Goal: Task Accomplishment & Management: Manage account settings

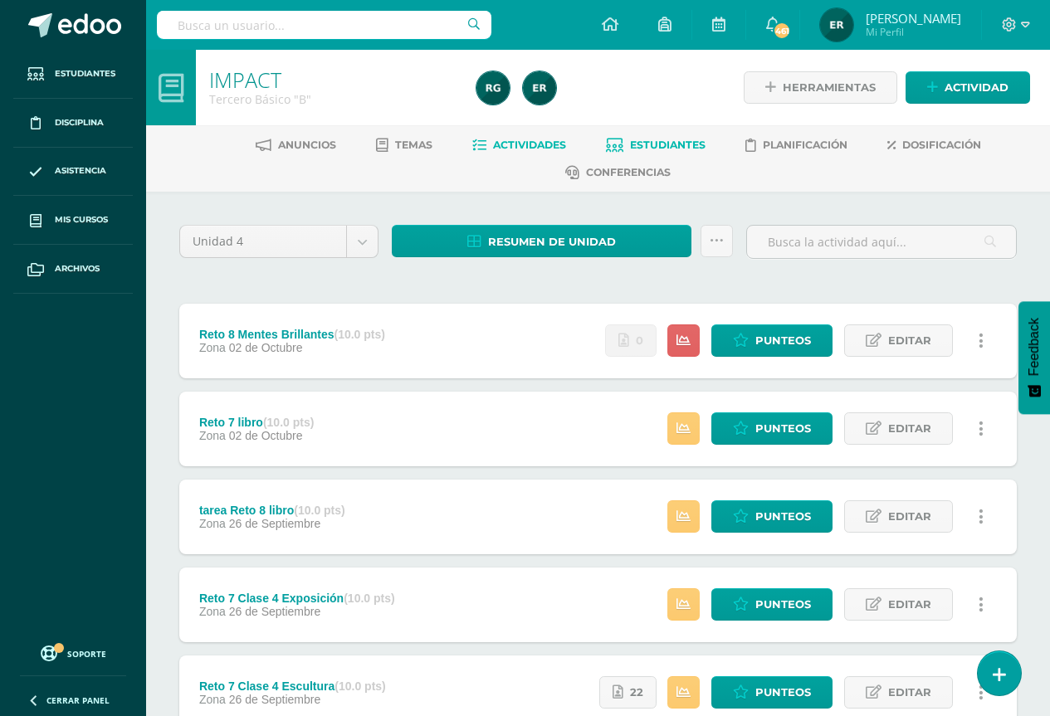
click at [637, 142] on span "Estudiantes" at bounding box center [668, 145] width 76 height 12
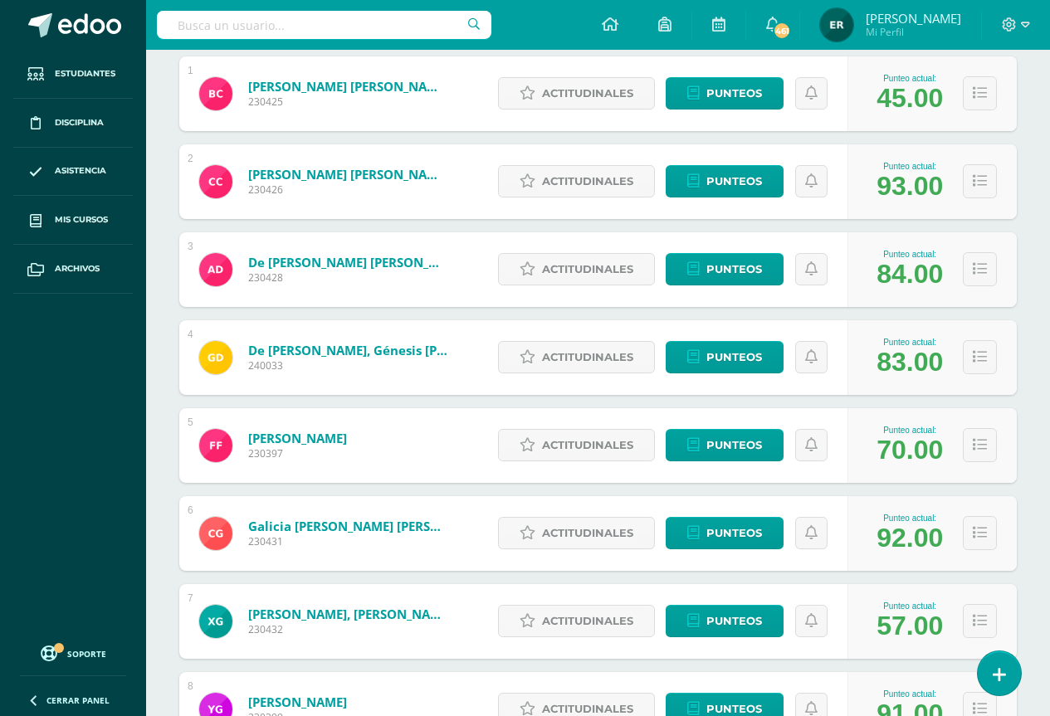
scroll to position [415, 0]
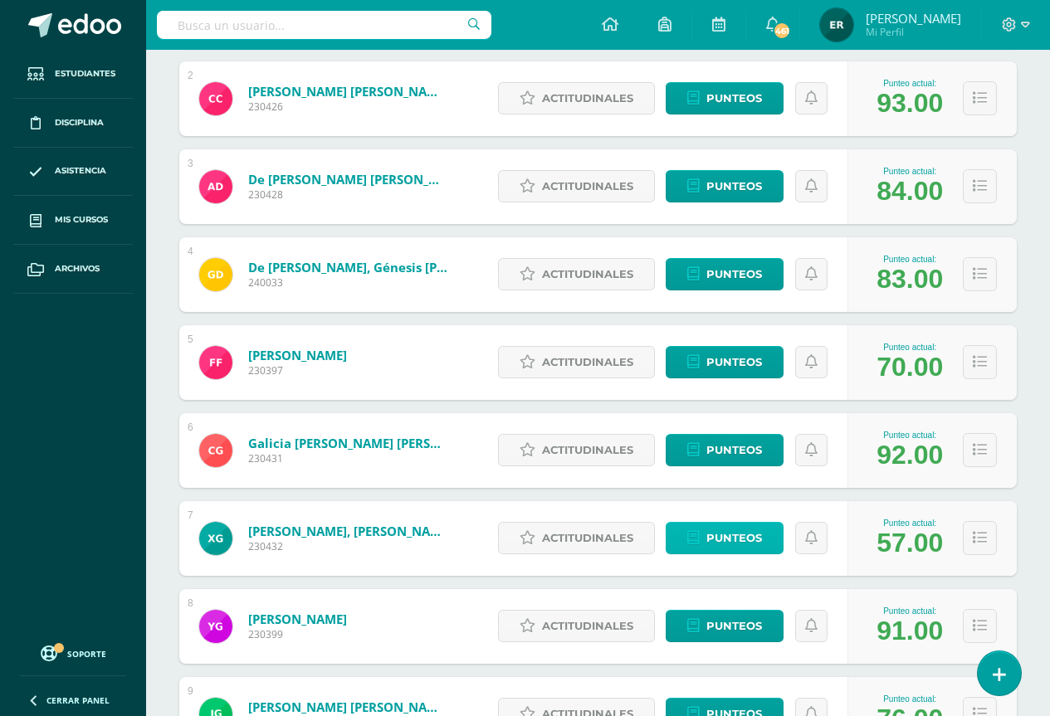
click at [708, 532] on span "Punteos" at bounding box center [734, 538] width 56 height 31
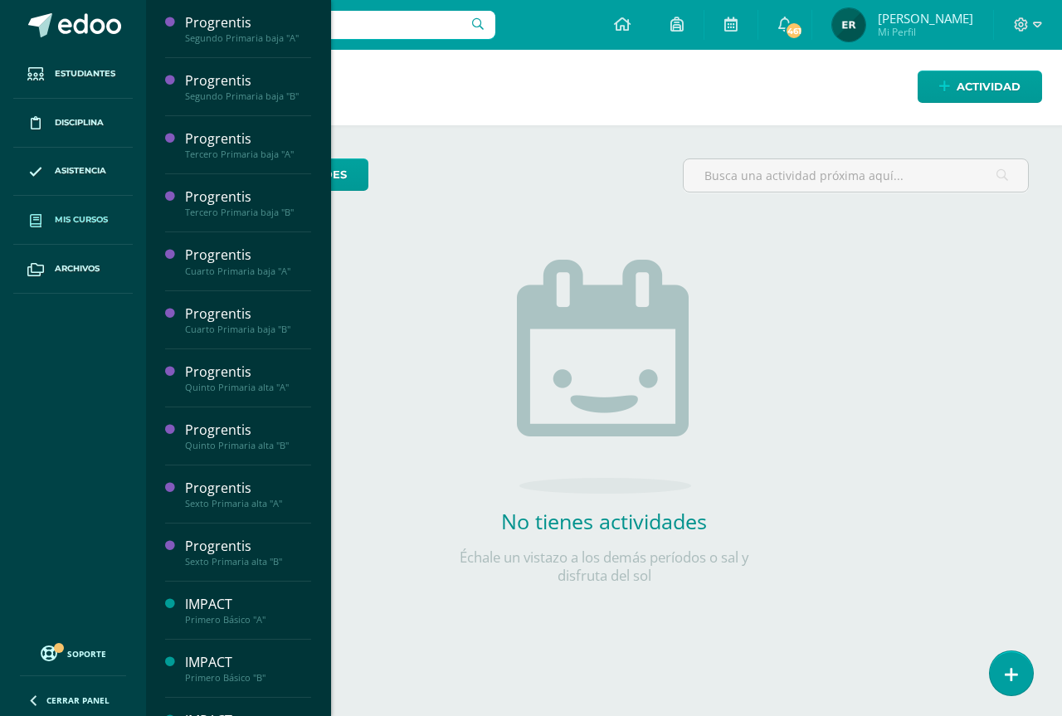
click at [99, 225] on span "Mis cursos" at bounding box center [81, 219] width 53 height 13
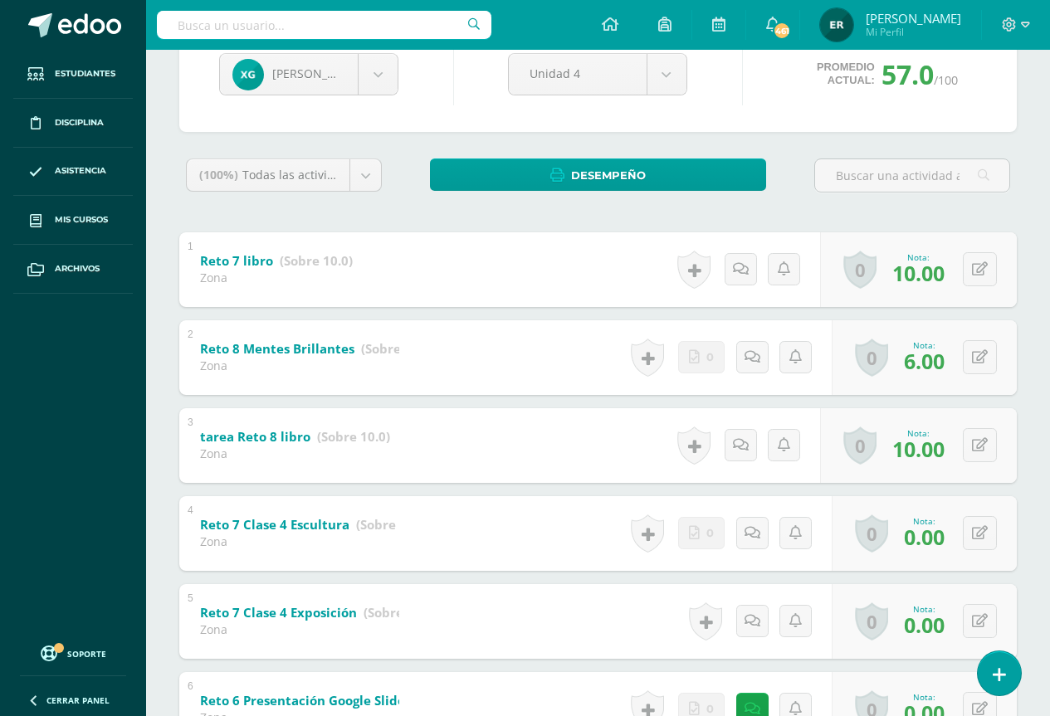
scroll to position [292, 0]
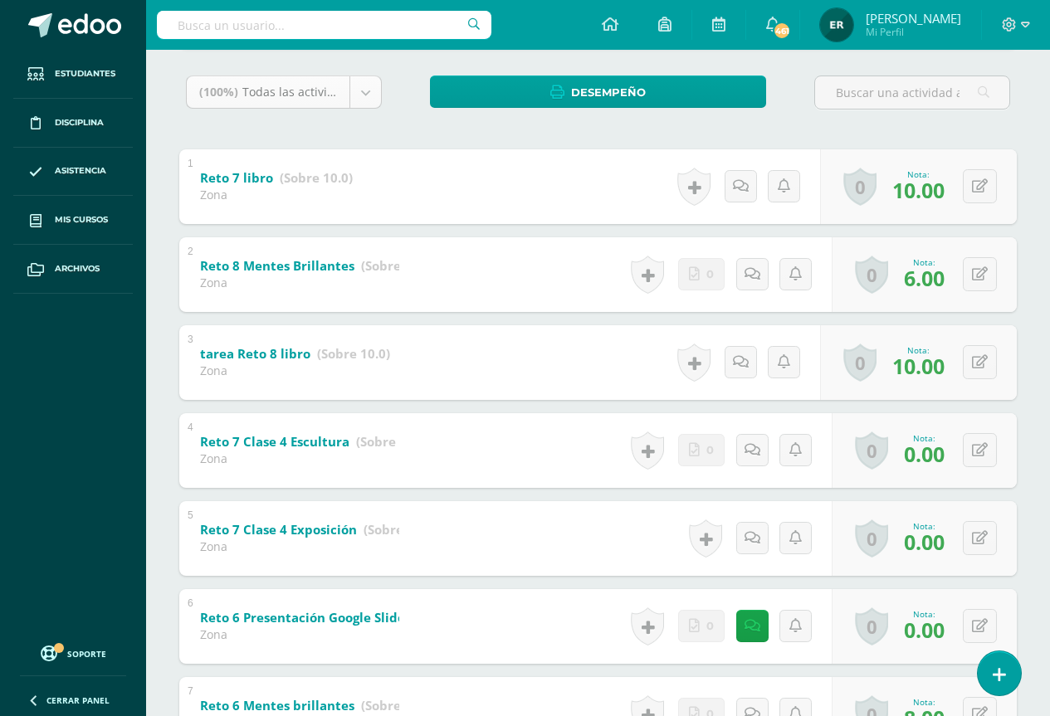
click at [302, 100] on body "Estudiantes Disciplina Asistencia Mis cursos Archivos Soporte Ayuda Reportar un…" at bounding box center [525, 461] width 1050 height 1506
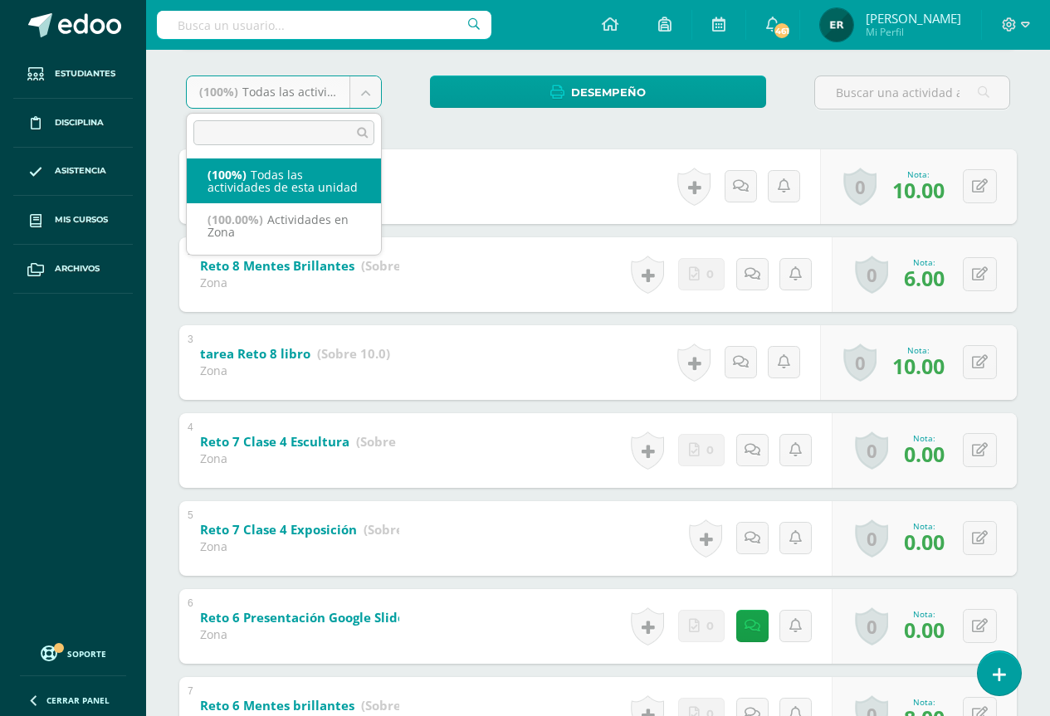
click at [389, 144] on body "Estudiantes Disciplina Asistencia Mis cursos Archivos Soporte Ayuda Reportar un…" at bounding box center [525, 461] width 1050 height 1506
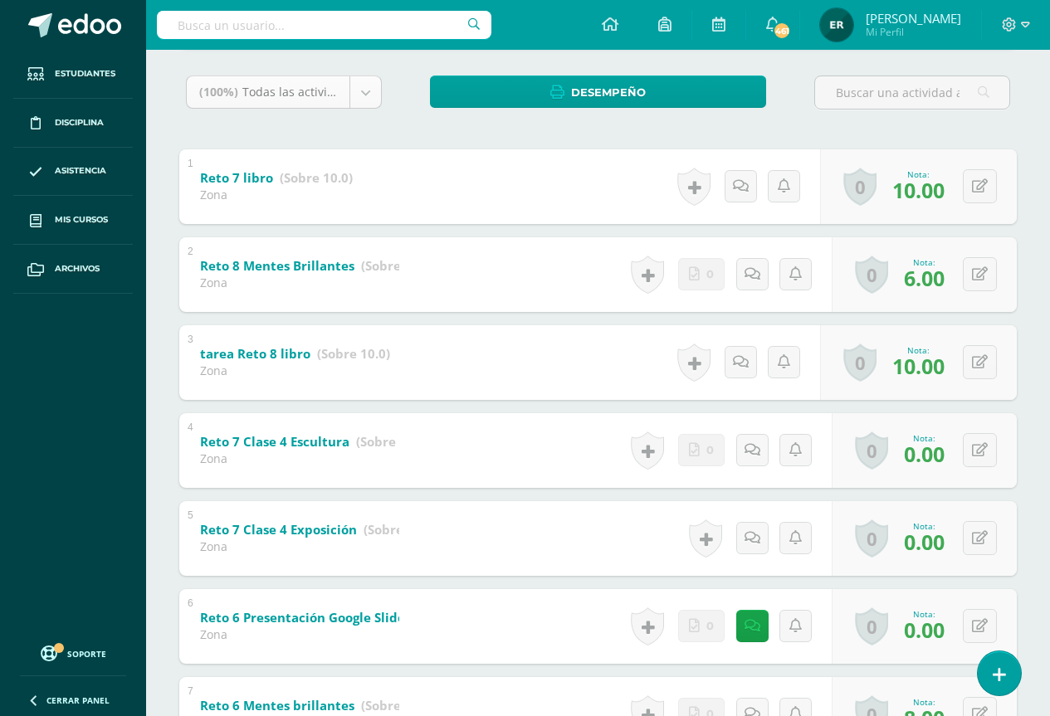
click at [398, 150] on div "1 Reto 7 libro (Sobre 10.0) Zona Nota 10.00 0 Logros Logros obtenidos" at bounding box center [597, 186] width 837 height 75
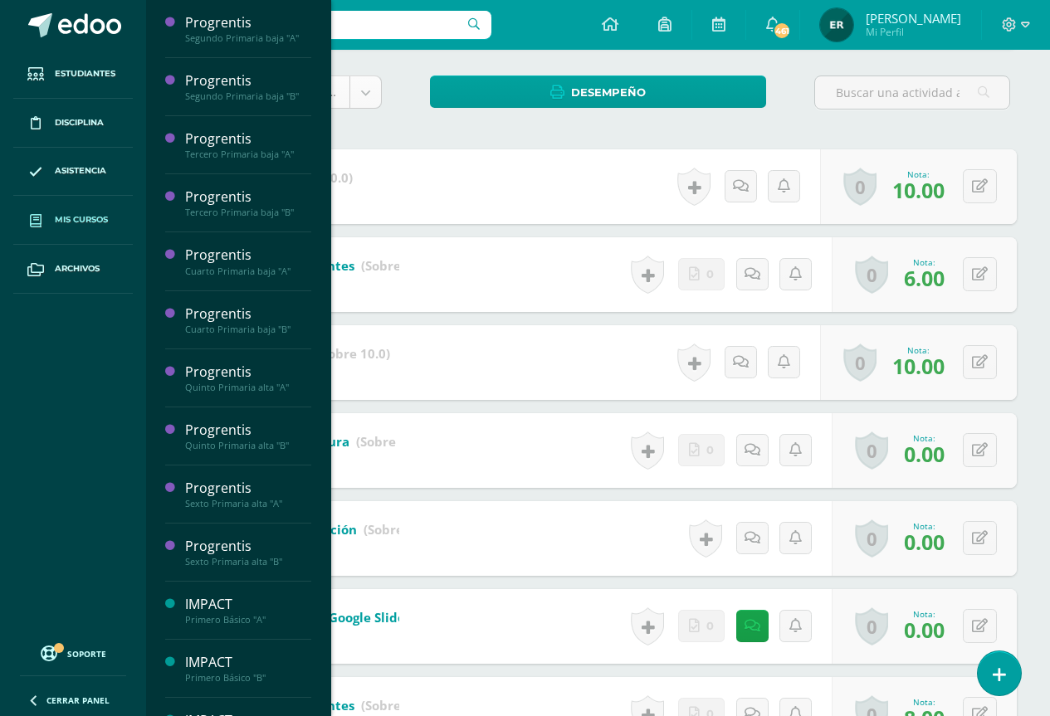
click at [91, 227] on link "Mis cursos" at bounding box center [73, 220] width 120 height 49
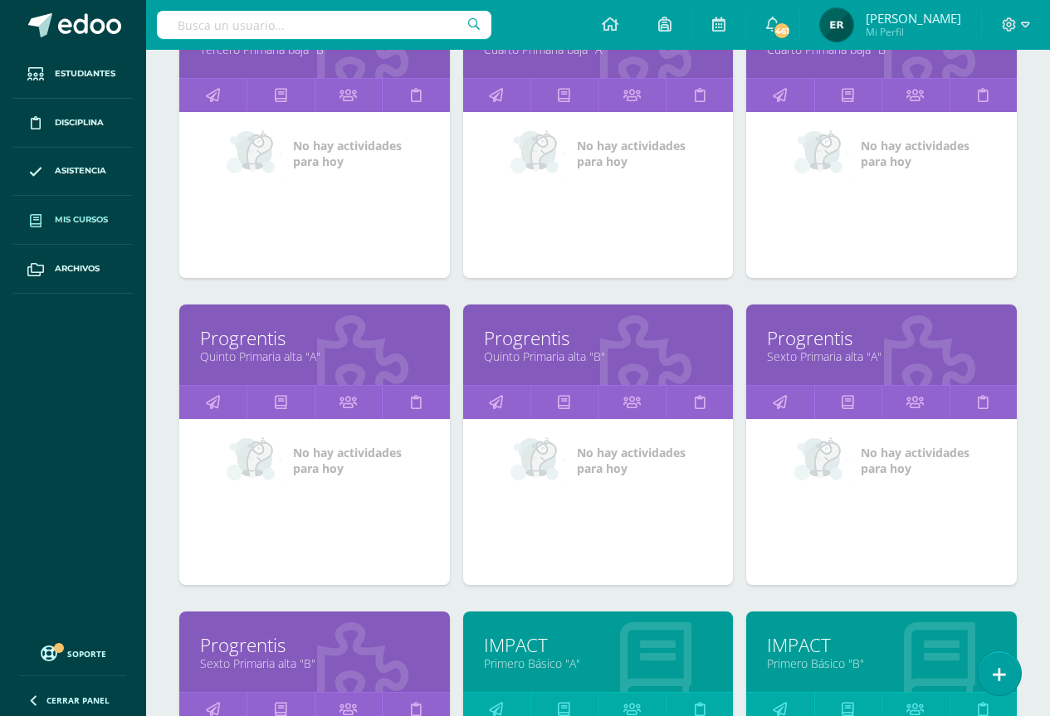
scroll to position [784, 0]
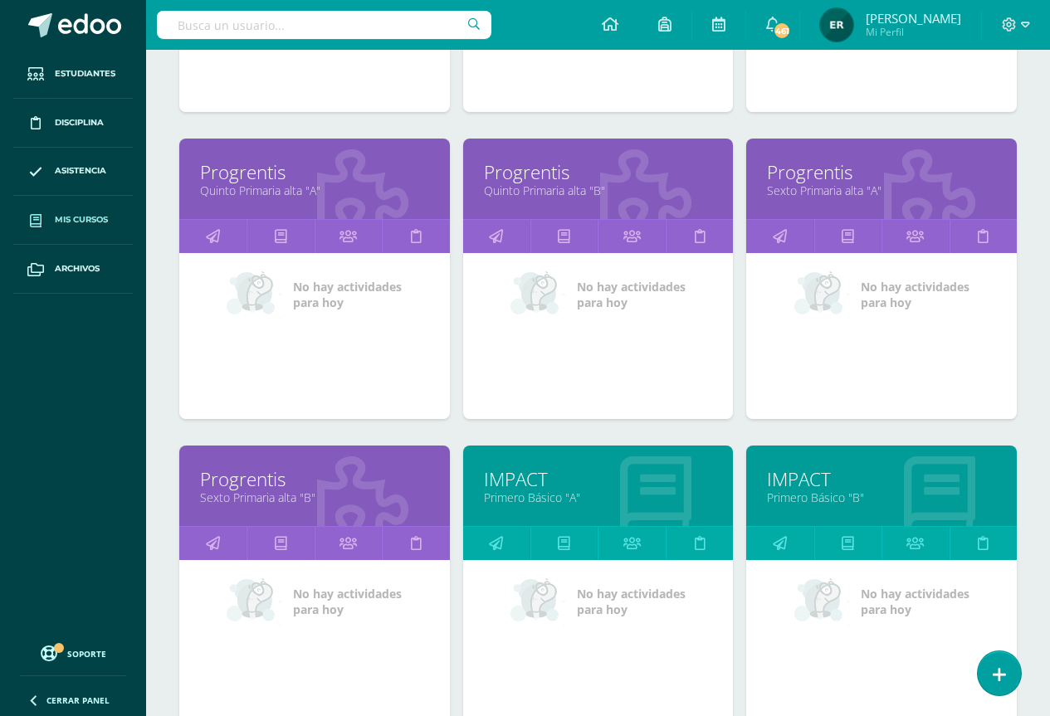
click at [529, 485] on link "IMPACT" at bounding box center [598, 479] width 229 height 26
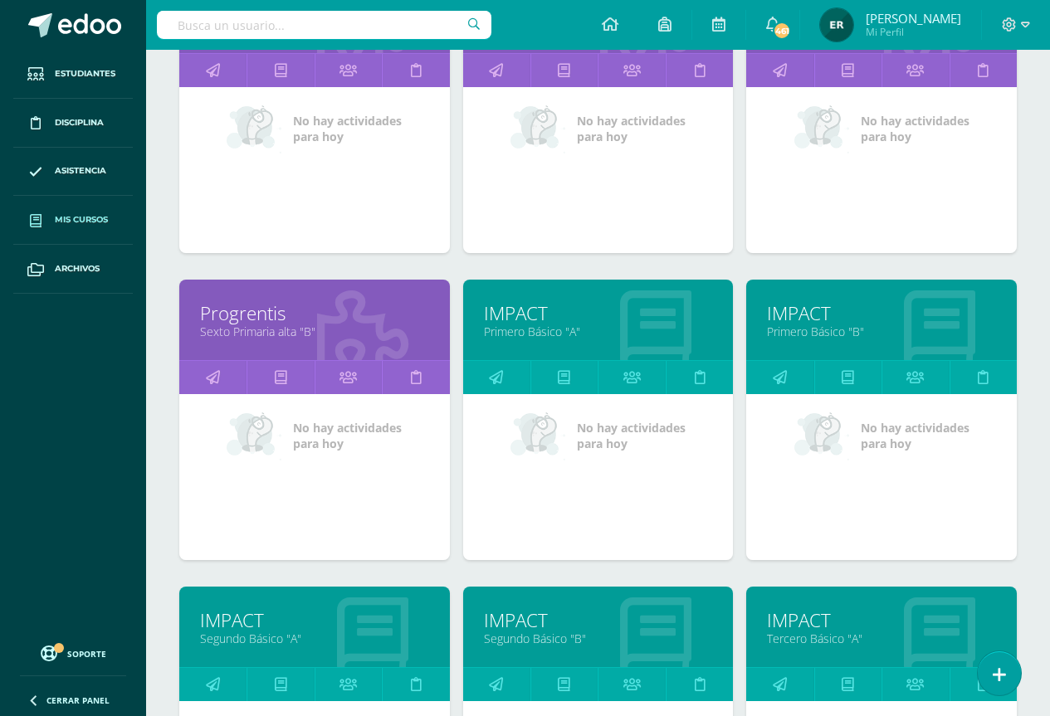
scroll to position [1116, 0]
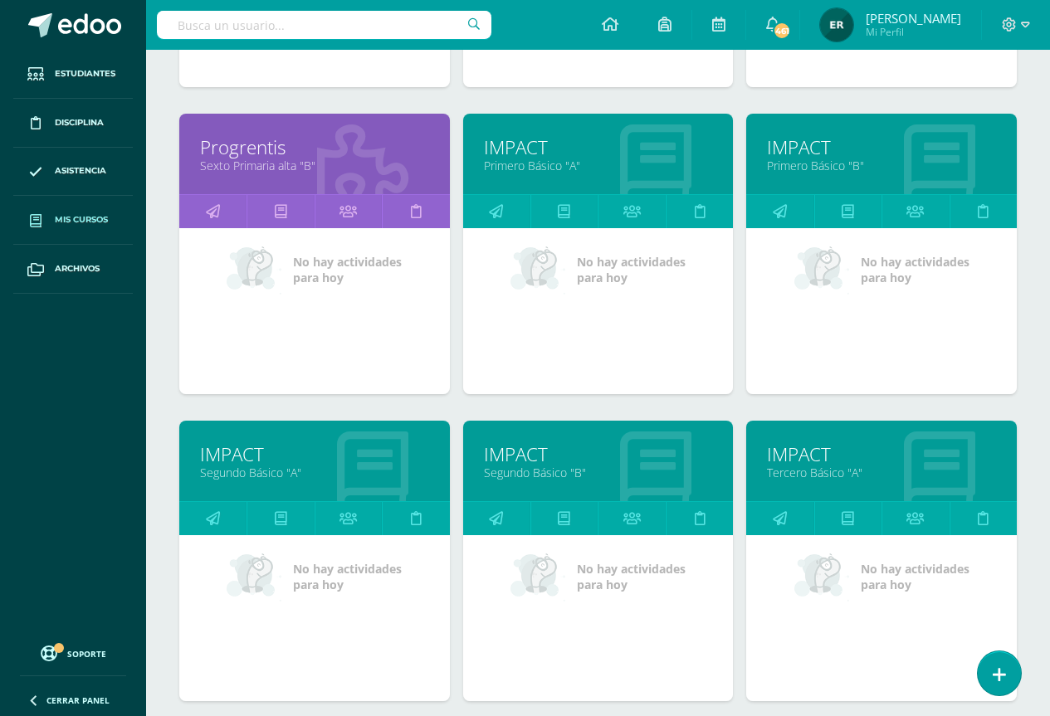
click at [253, 468] on link "Segundo Básico "A"" at bounding box center [314, 473] width 229 height 16
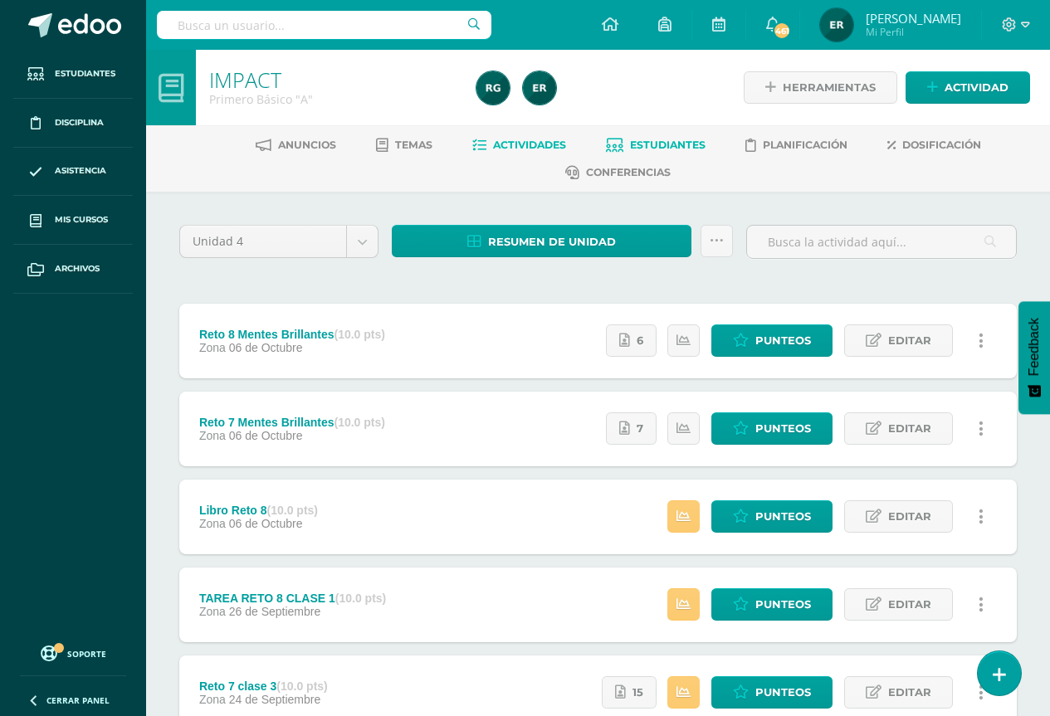
click at [651, 153] on link "Estudiantes" at bounding box center [656, 145] width 100 height 27
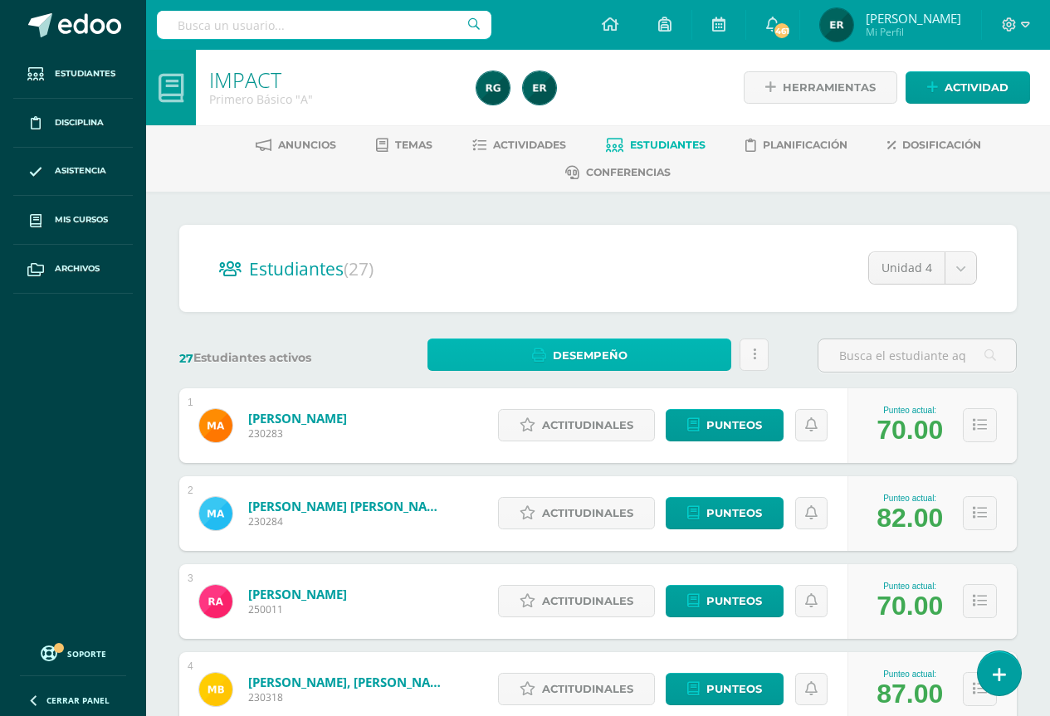
click at [666, 347] on link "Desempeño" at bounding box center [579, 355] width 304 height 32
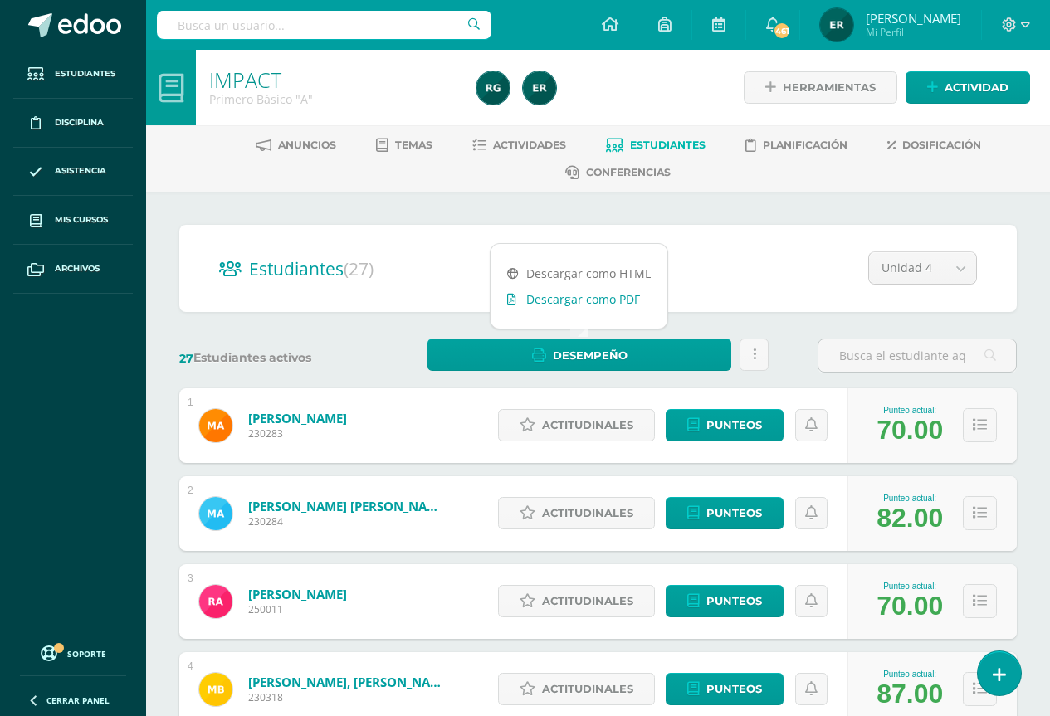
click at [636, 301] on link "Descargar como PDF" at bounding box center [578, 299] width 177 height 26
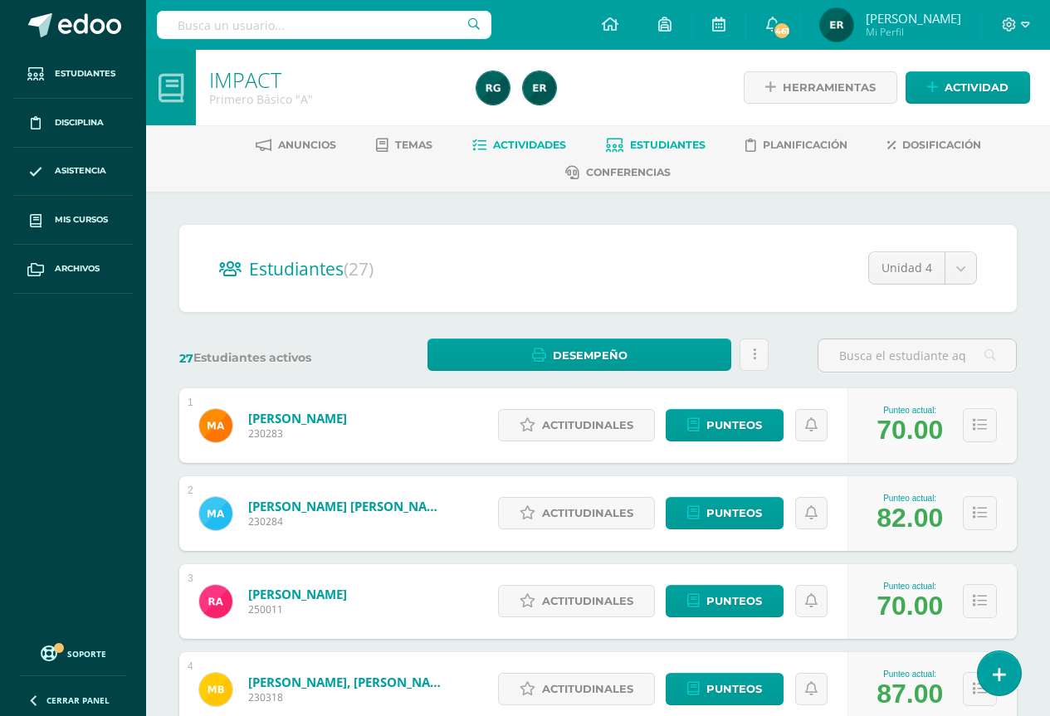
click at [493, 145] on span "Actividades" at bounding box center [529, 145] width 73 height 12
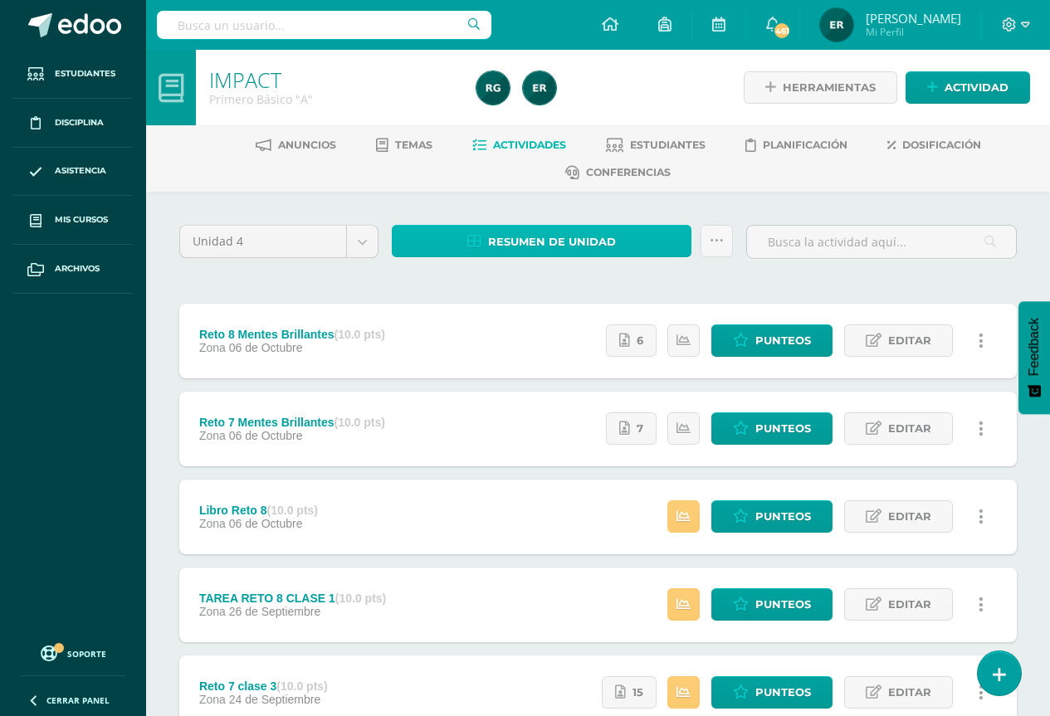
click at [657, 242] on link "Resumen de unidad" at bounding box center [542, 241] width 300 height 32
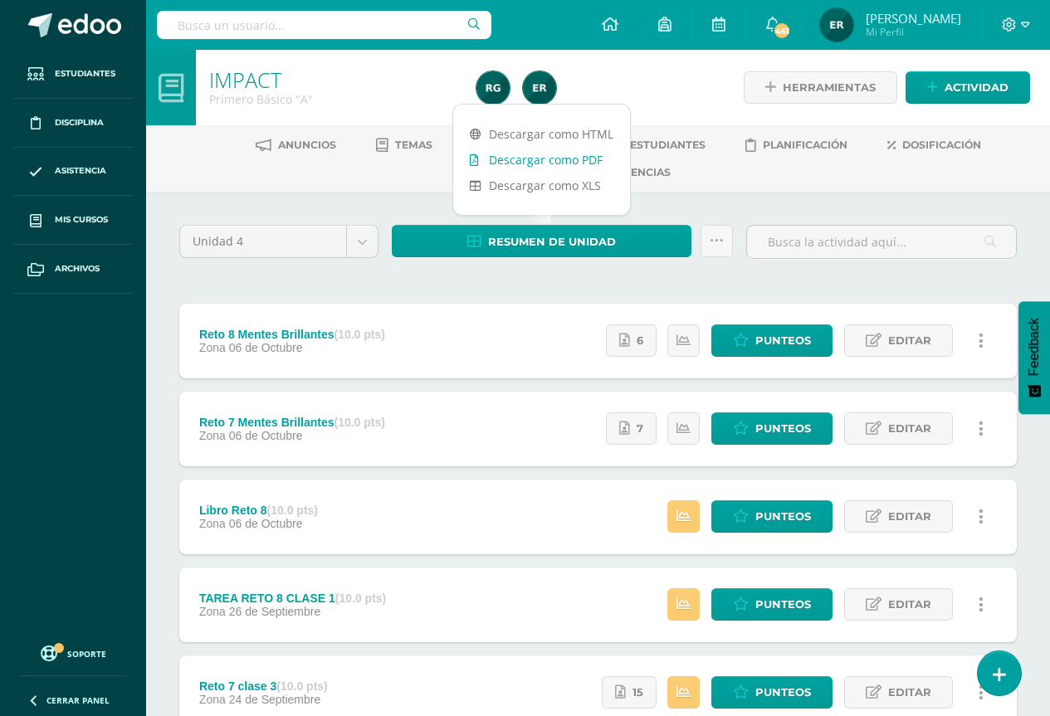
click at [602, 158] on link "Descargar como PDF" at bounding box center [541, 160] width 177 height 26
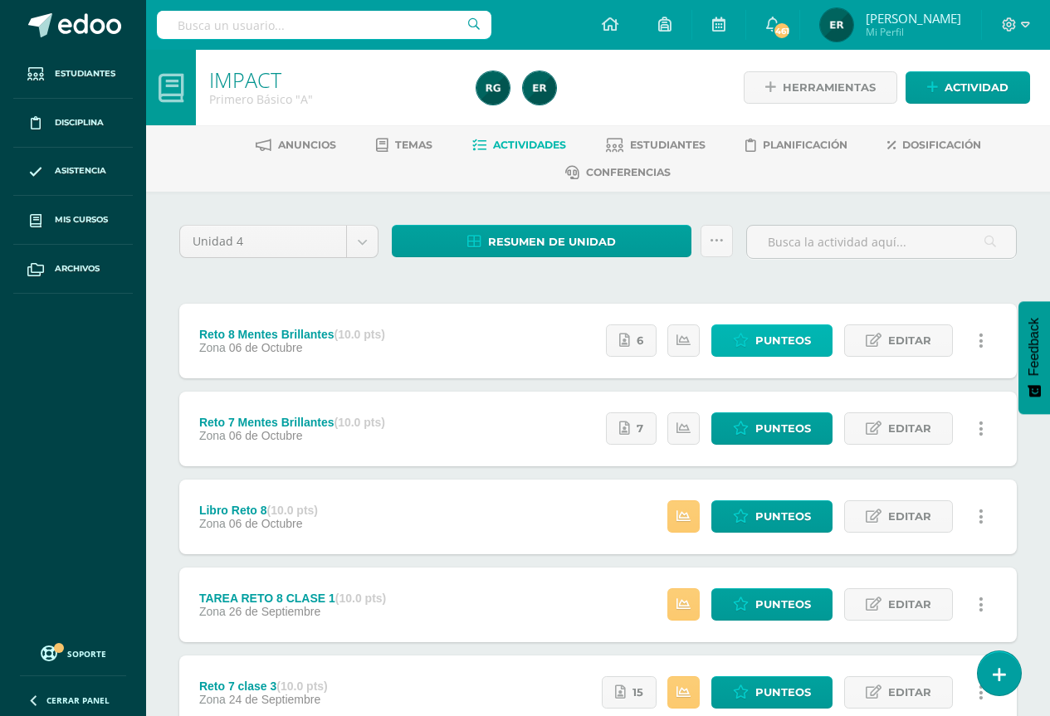
click at [779, 343] on span "Punteos" at bounding box center [783, 340] width 56 height 31
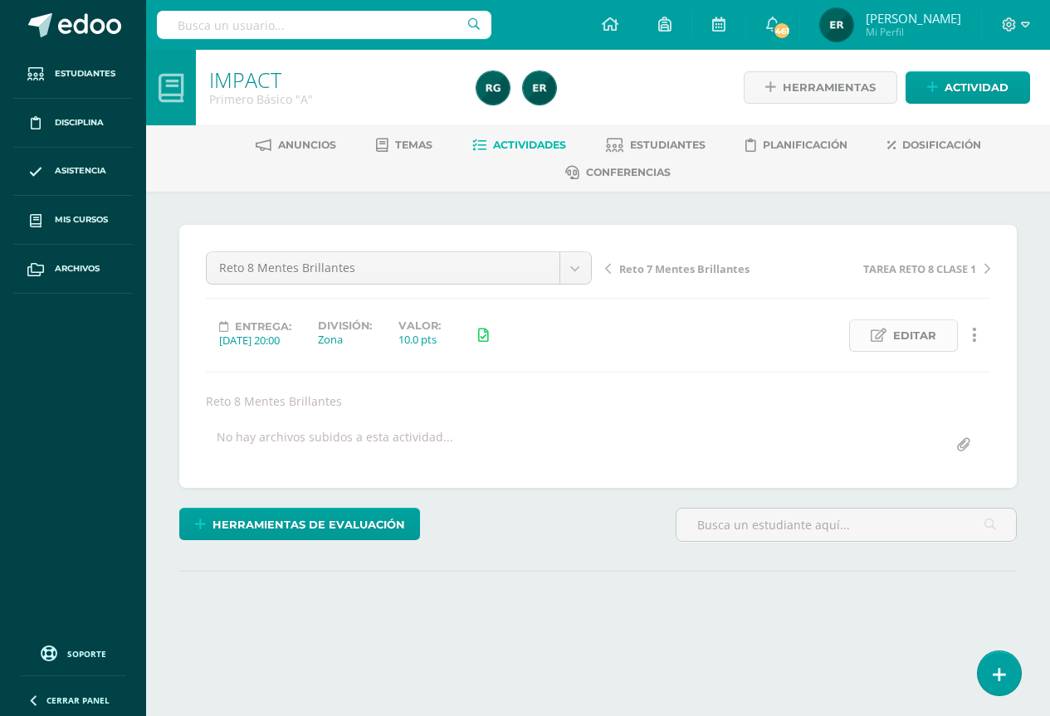
click at [919, 344] on span "Editar" at bounding box center [914, 335] width 43 height 31
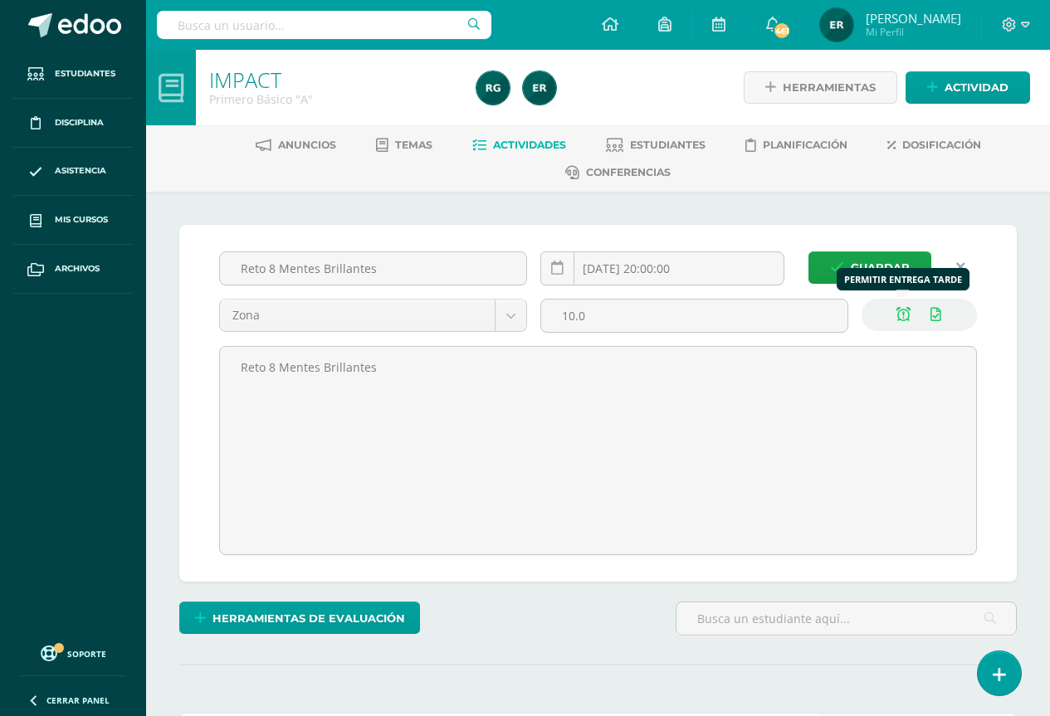
click at [896, 316] on icon at bounding box center [903, 315] width 14 height 14
click at [877, 276] on span "Guardar" at bounding box center [880, 267] width 59 height 31
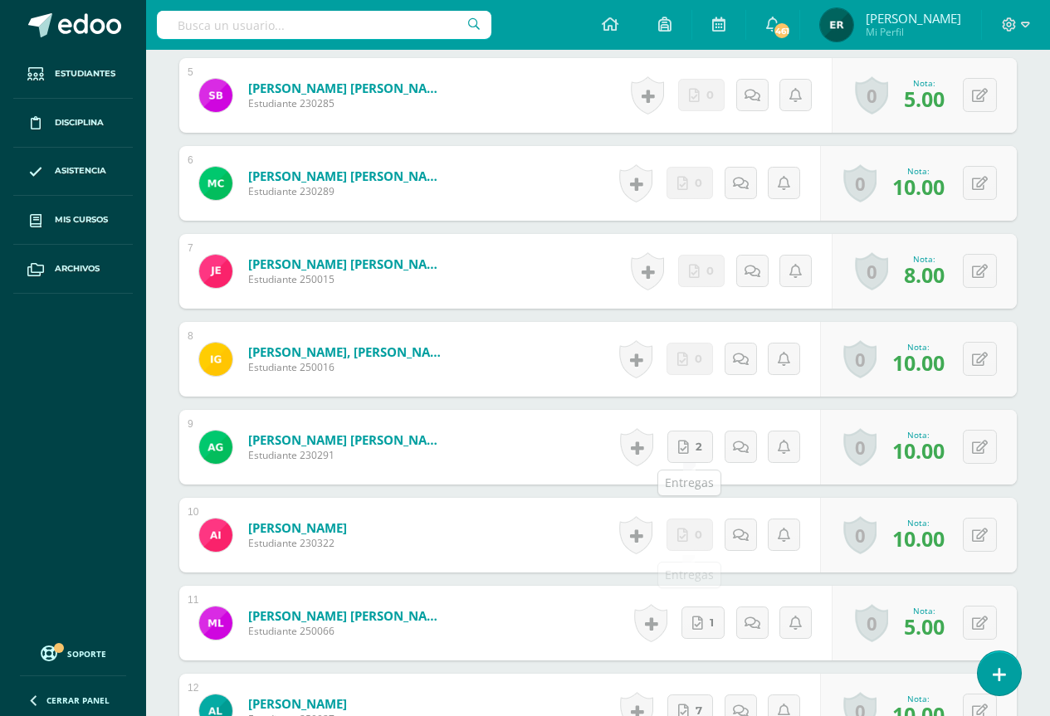
scroll to position [1080, 0]
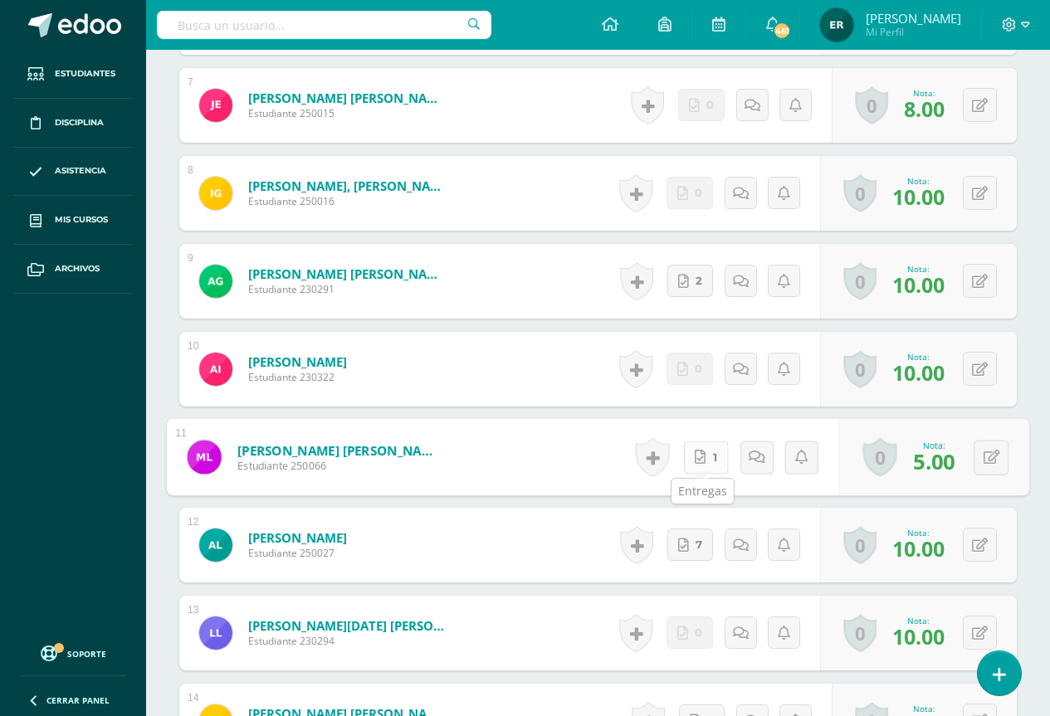
click at [702, 461] on link "1" at bounding box center [706, 457] width 45 height 33
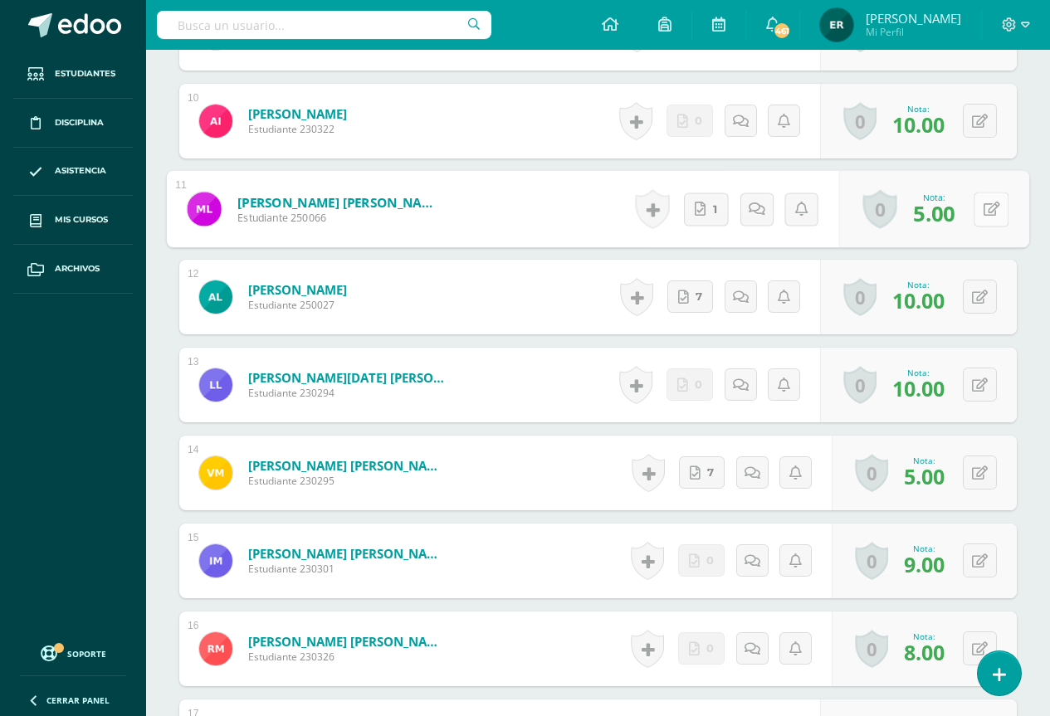
click at [990, 218] on button at bounding box center [990, 209] width 35 height 35
type input "6"
click at [940, 217] on icon at bounding box center [946, 214] width 15 height 14
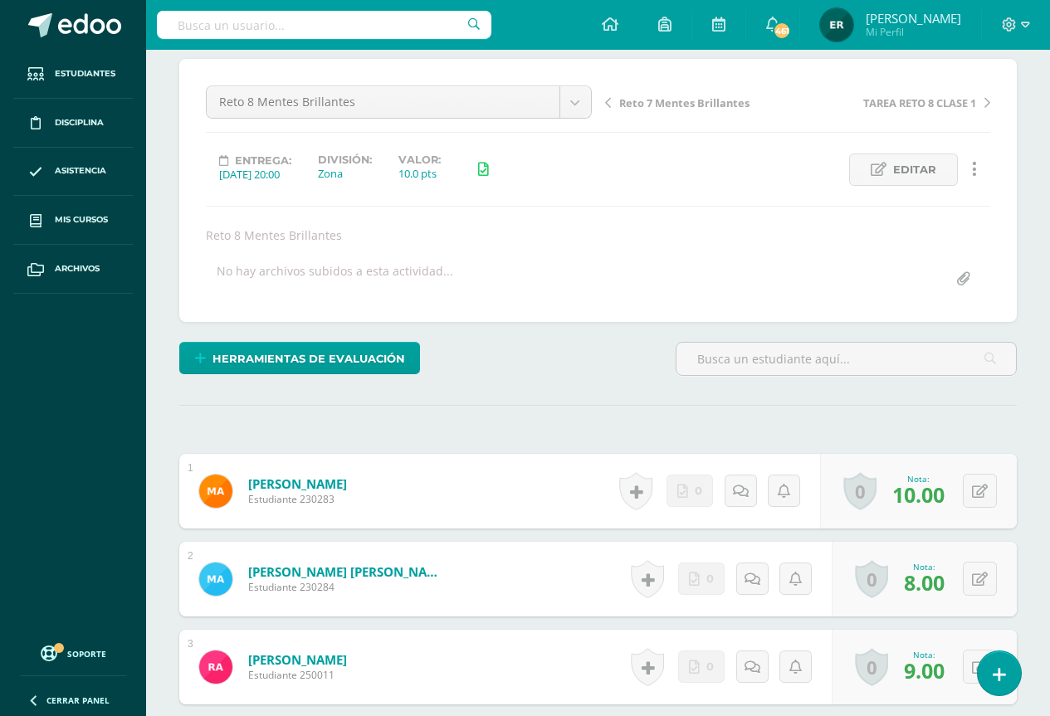
scroll to position [0, 0]
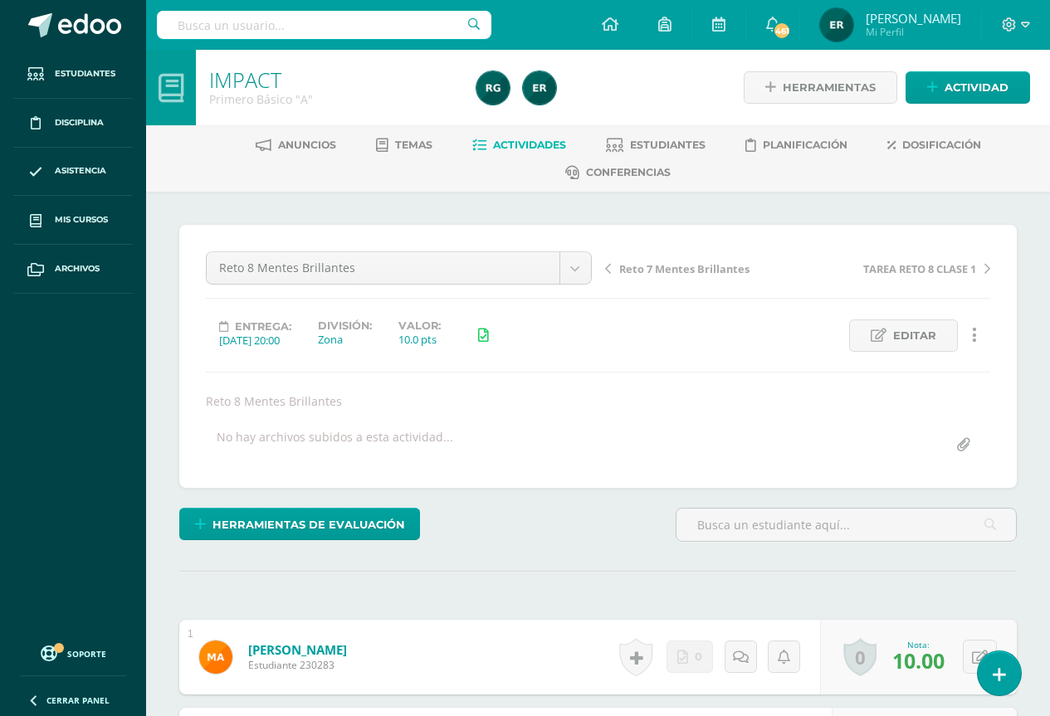
click at [529, 154] on link "Actividades" at bounding box center [519, 145] width 94 height 27
click at [668, 143] on span "Estudiantes" at bounding box center [668, 145] width 76 height 12
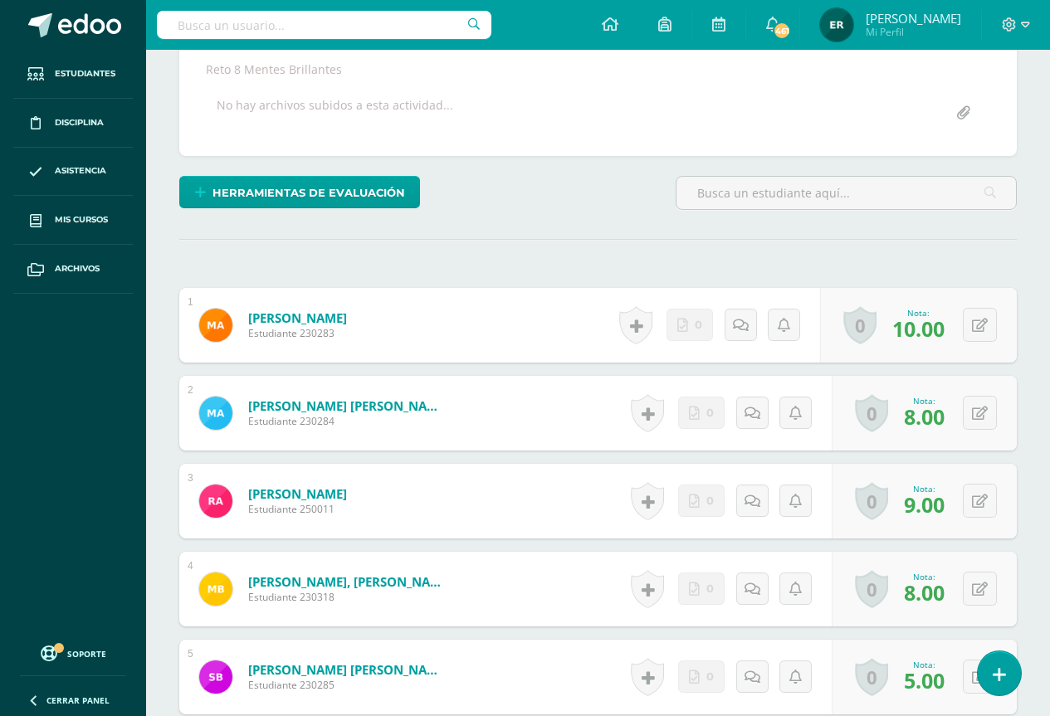
scroll to position [664, 0]
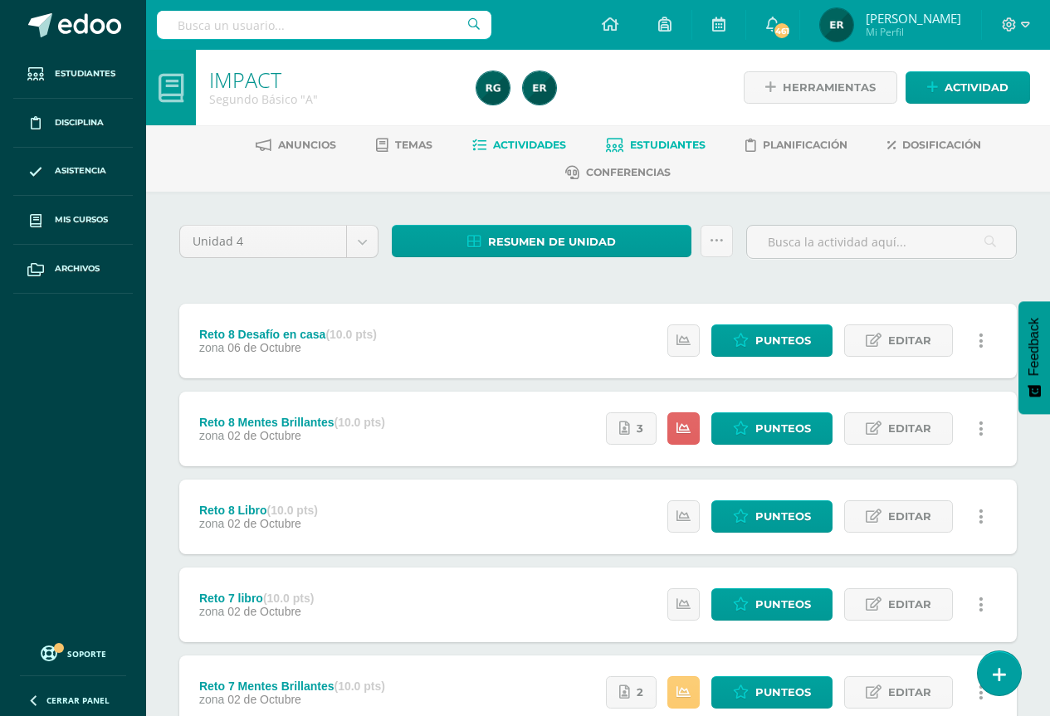
click at [655, 144] on span "Estudiantes" at bounding box center [668, 145] width 76 height 12
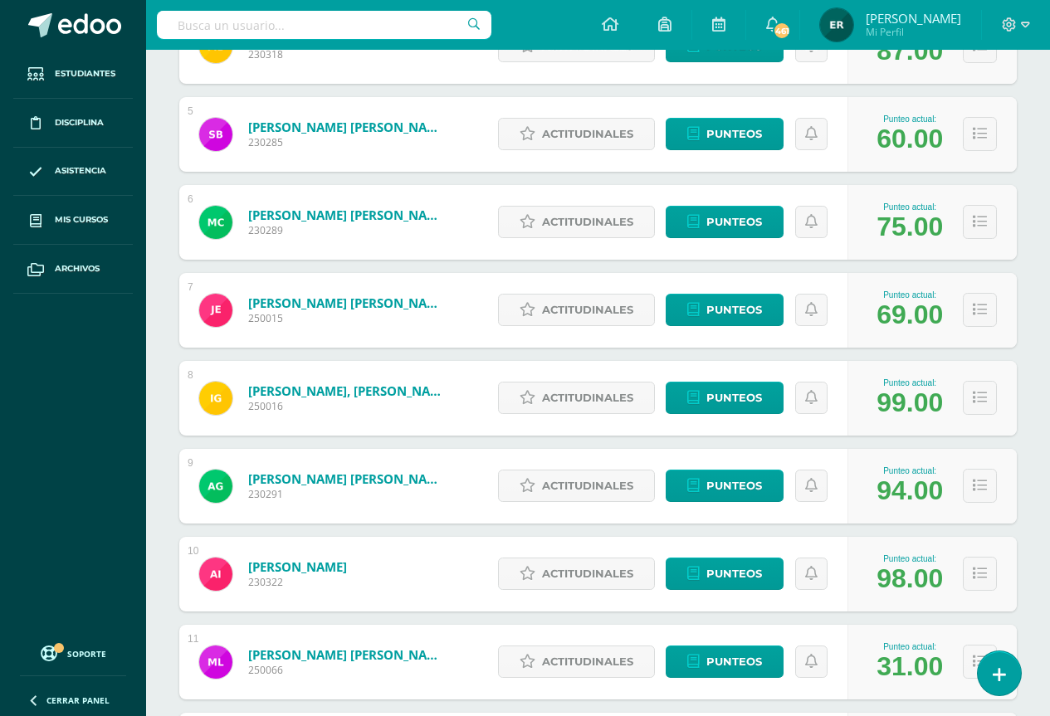
scroll to position [975, 0]
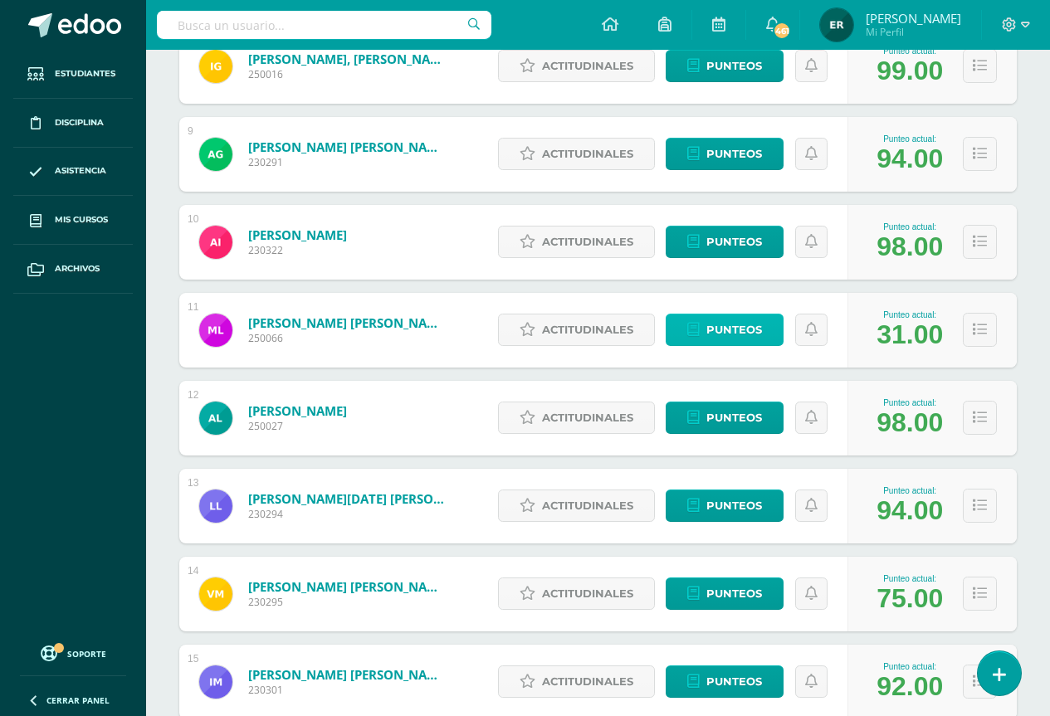
click at [719, 334] on span "Punteos" at bounding box center [734, 330] width 56 height 31
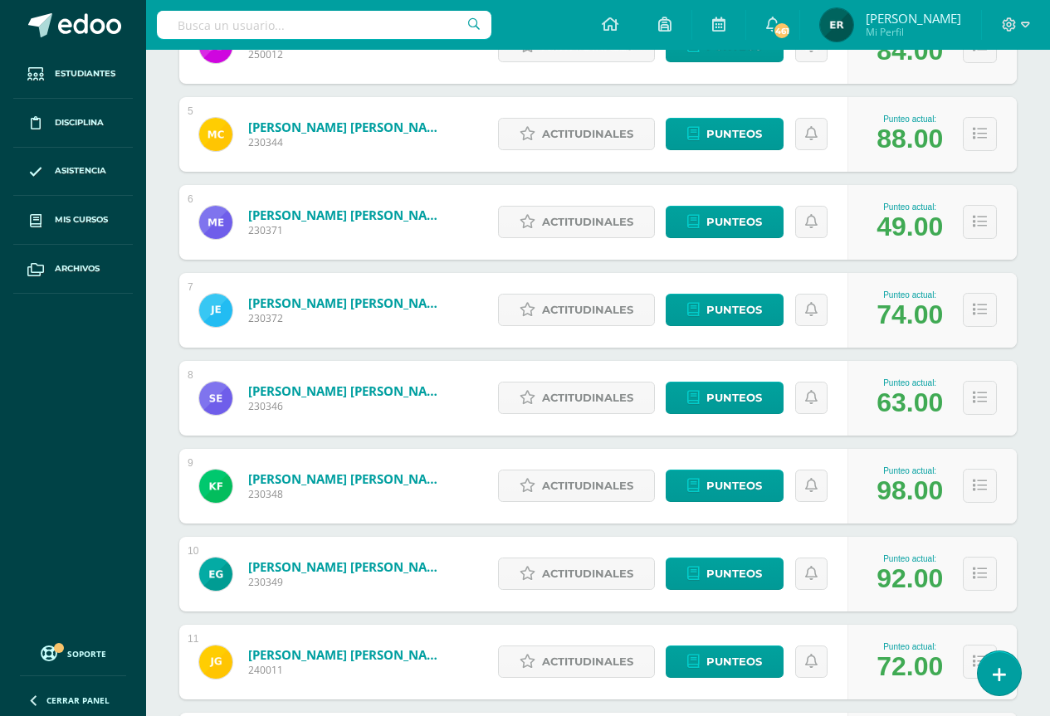
scroll to position [809, 0]
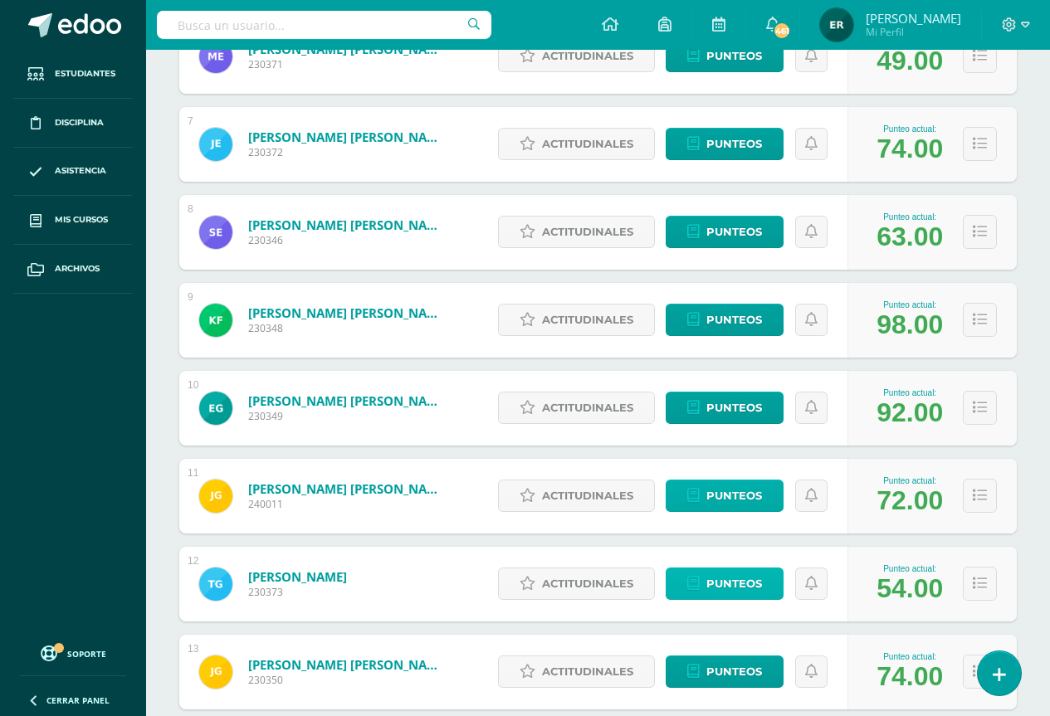
click at [754, 583] on span "Punteos" at bounding box center [734, 583] width 56 height 31
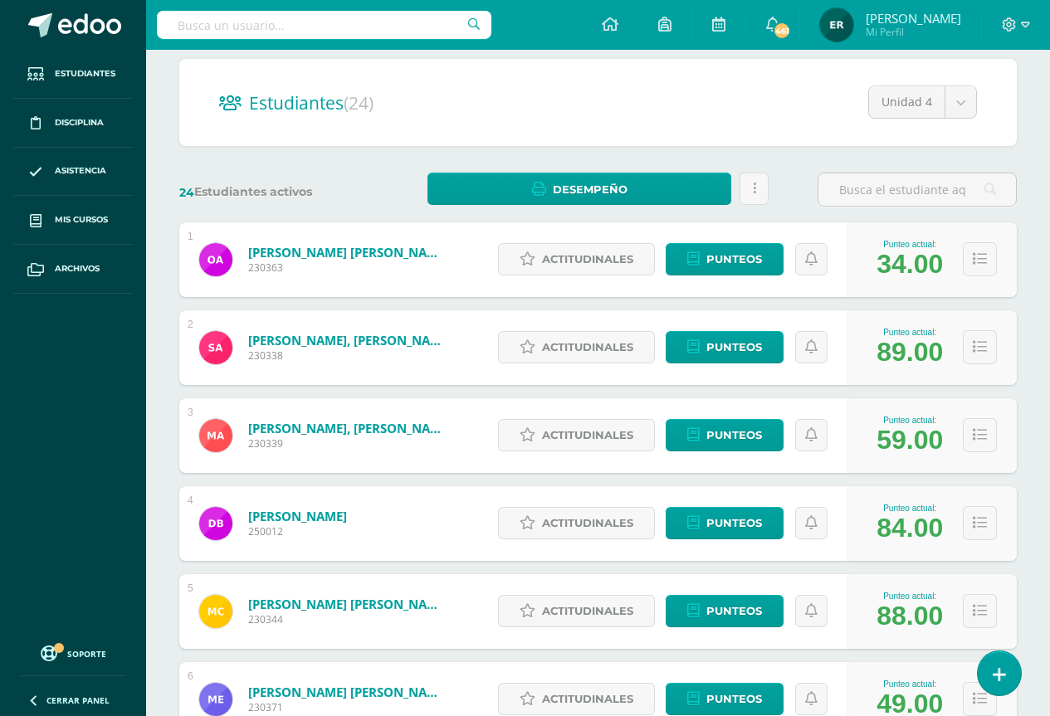
scroll to position [415, 0]
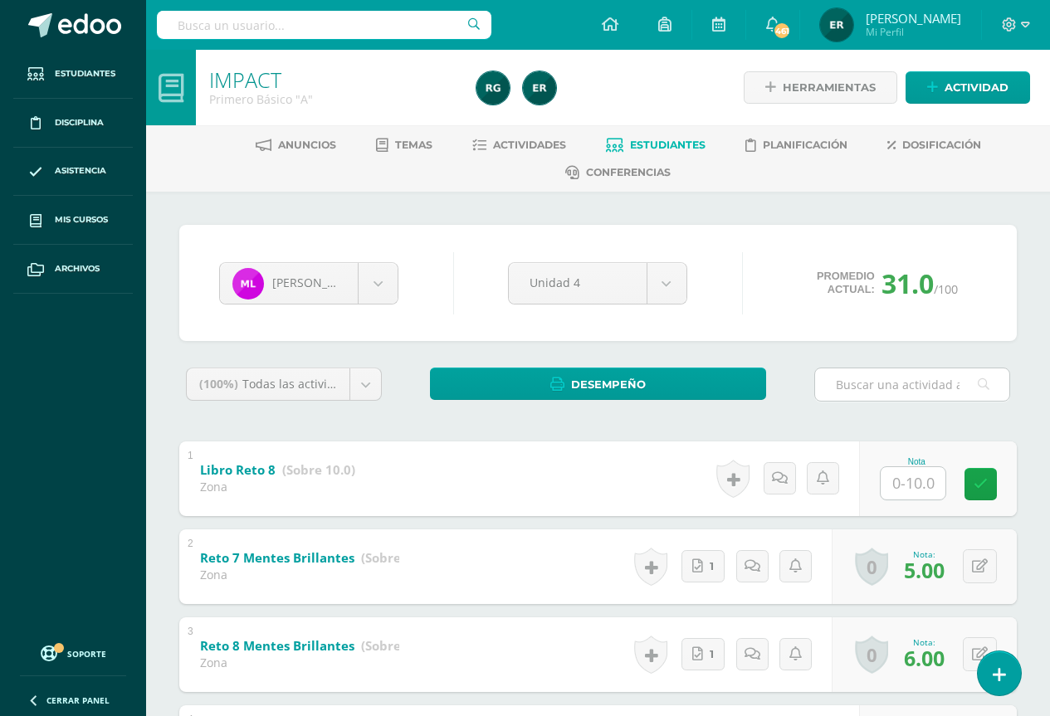
scroll to position [166, 0]
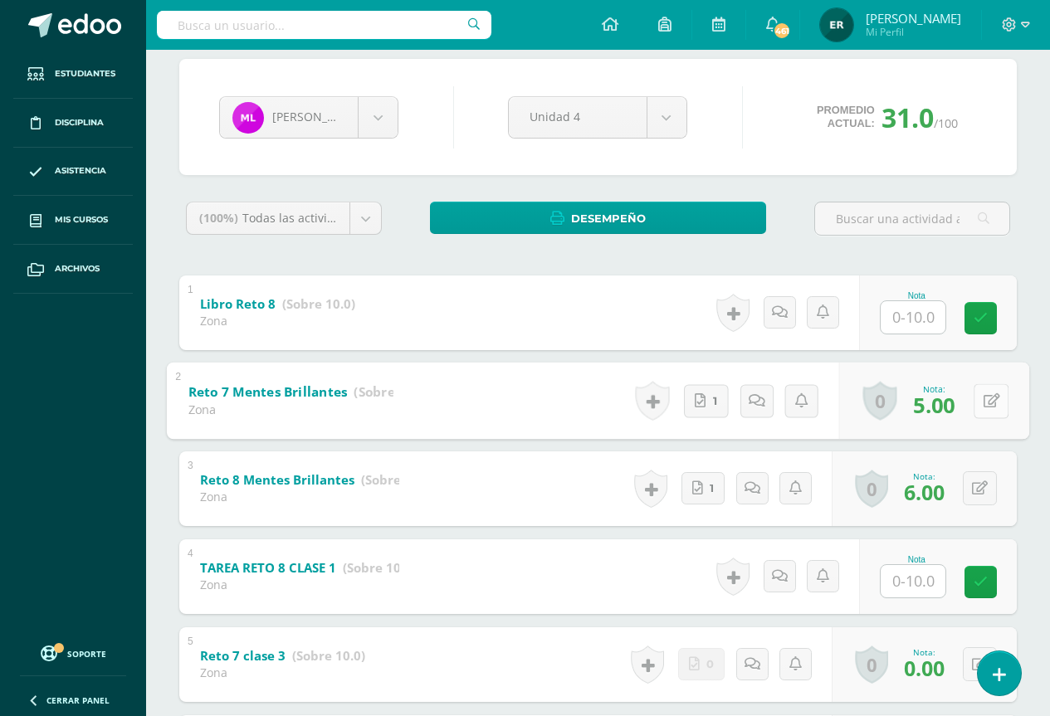
click at [977, 401] on button at bounding box center [990, 400] width 35 height 35
type input "6"
click at [938, 412] on link at bounding box center [946, 405] width 33 height 33
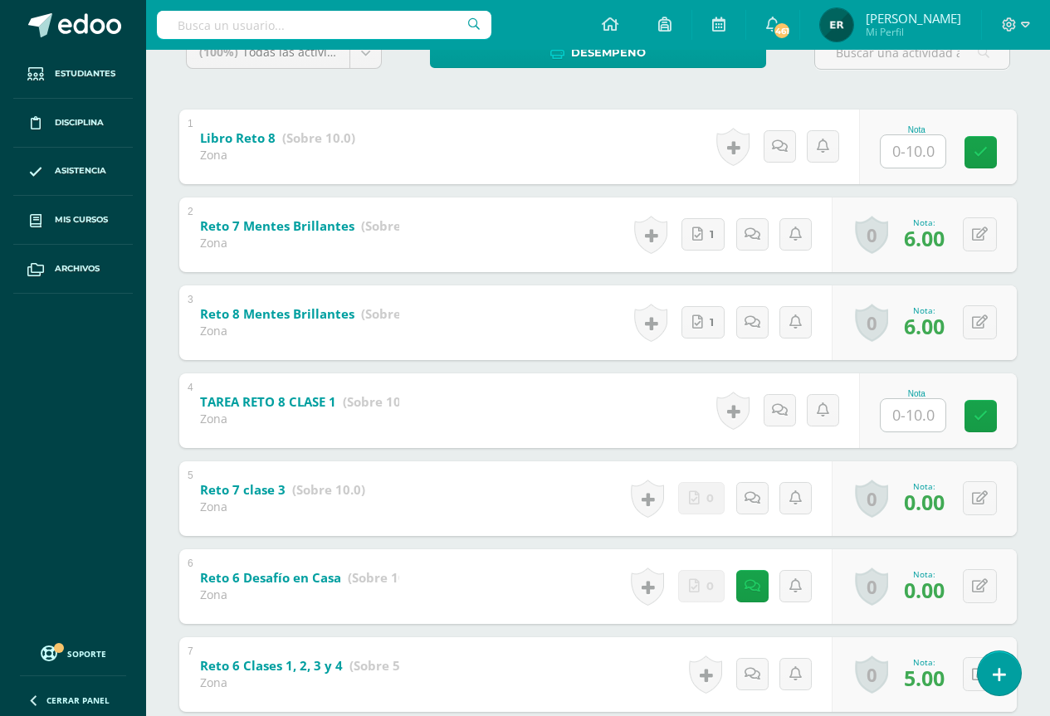
click at [910, 411] on input "text" at bounding box center [913, 415] width 65 height 32
type input "0"
click at [983, 413] on link at bounding box center [991, 415] width 33 height 33
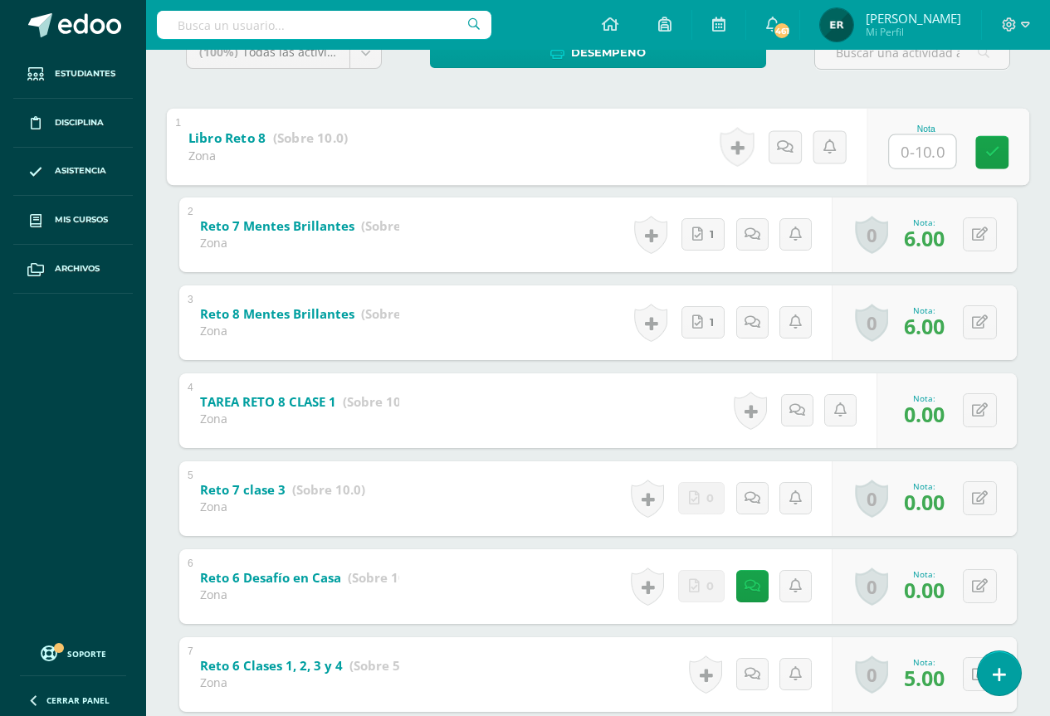
click at [910, 145] on input "text" at bounding box center [922, 150] width 66 height 33
type input "0"
click at [991, 152] on icon at bounding box center [992, 152] width 15 height 14
click at [791, 148] on link at bounding box center [797, 146] width 32 height 32
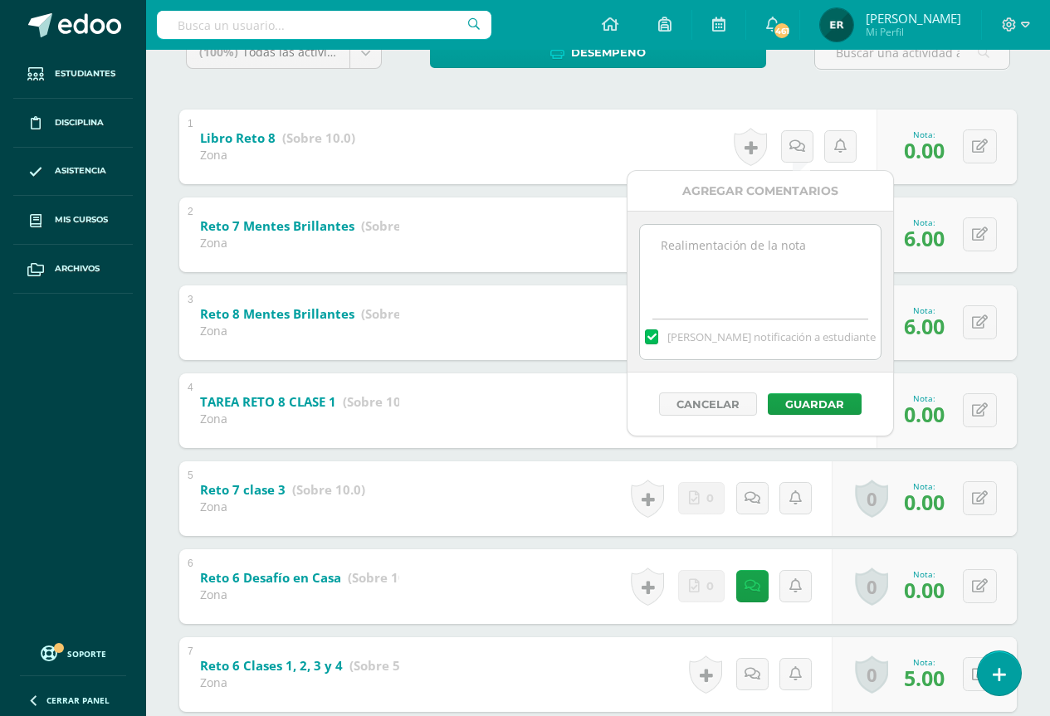
click at [714, 246] on textarea at bounding box center [760, 266] width 240 height 83
drag, startPoint x: 794, startPoint y: 242, endPoint x: 376, endPoint y: 217, distance: 419.0
click at [376, 217] on body "Estudiantes Disciplina Asistencia Mis cursos Archivos Soporte Ayuda Reportar un…" at bounding box center [525, 421] width 1050 height 1506
type textarea "No entrego libro físico"
click at [813, 403] on button "Guardar" at bounding box center [815, 404] width 94 height 22
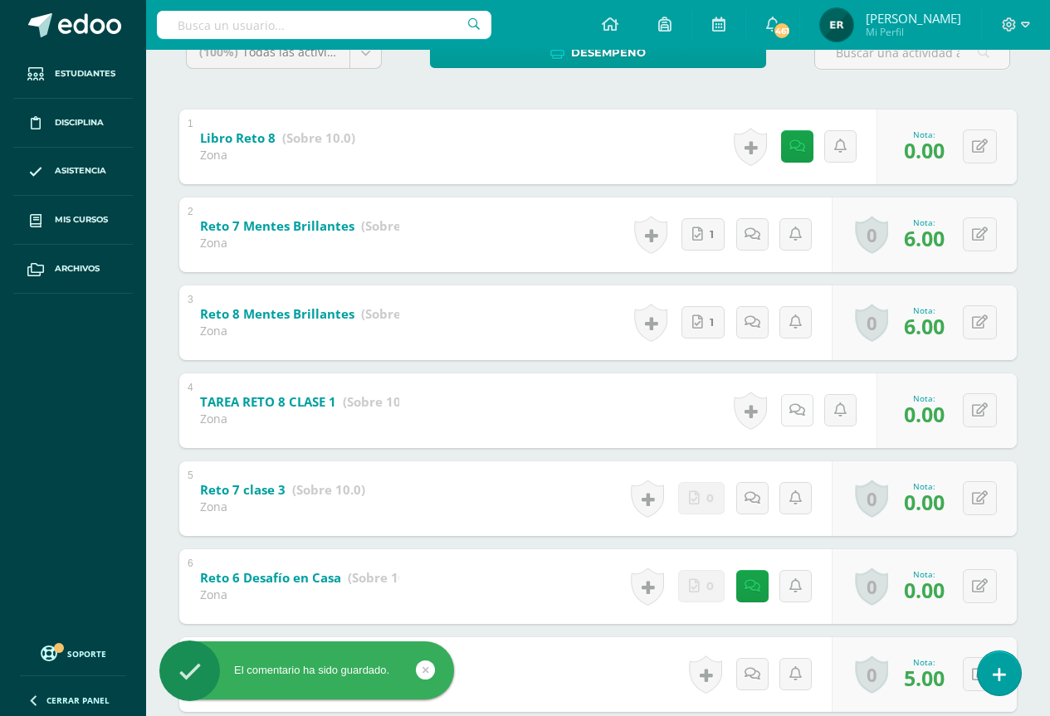
click at [790, 416] on link at bounding box center [797, 410] width 32 height 32
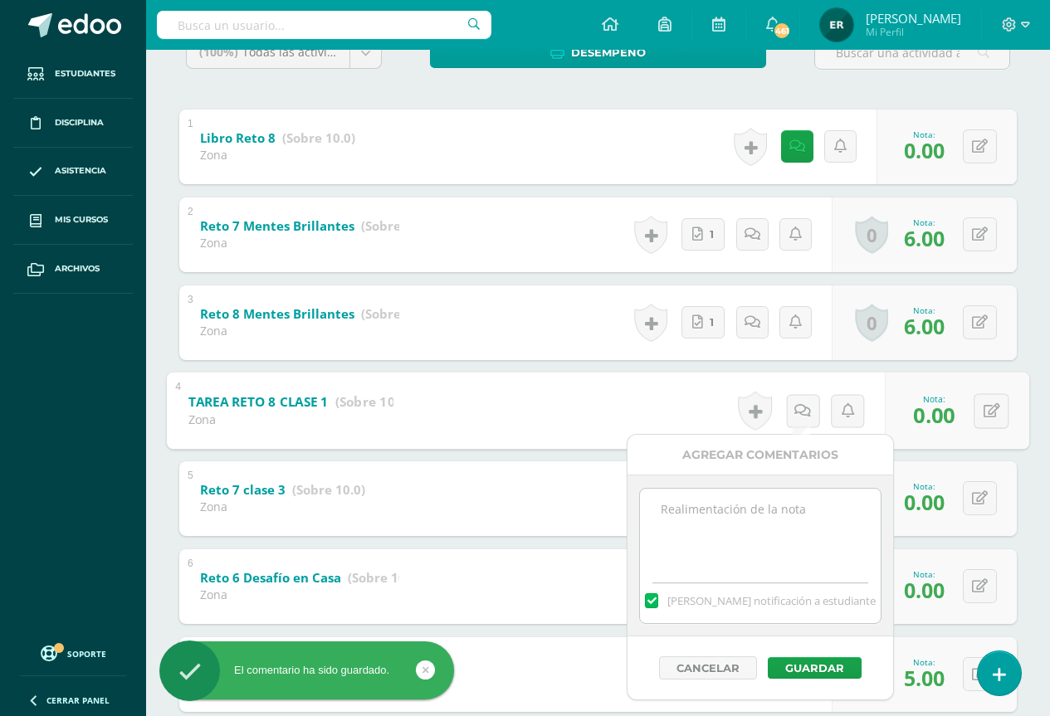
click at [710, 508] on textarea at bounding box center [760, 530] width 240 height 83
paste textarea "No entrego libro físico"
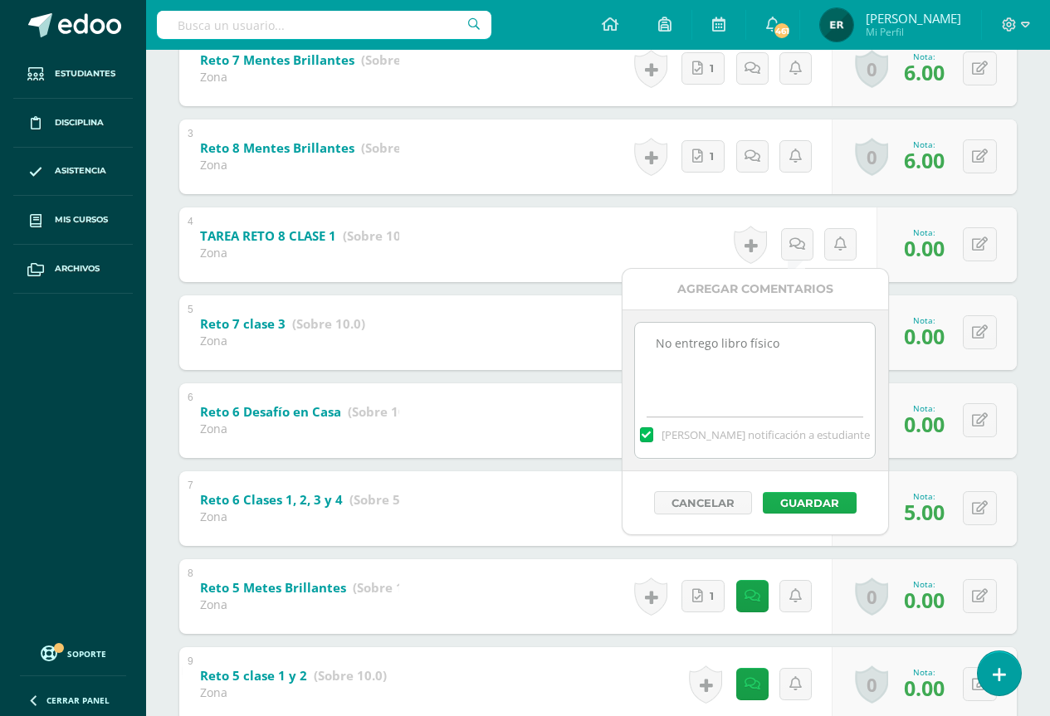
type textarea "No entrego libro físico"
click at [806, 508] on button "Guardar" at bounding box center [810, 503] width 94 height 22
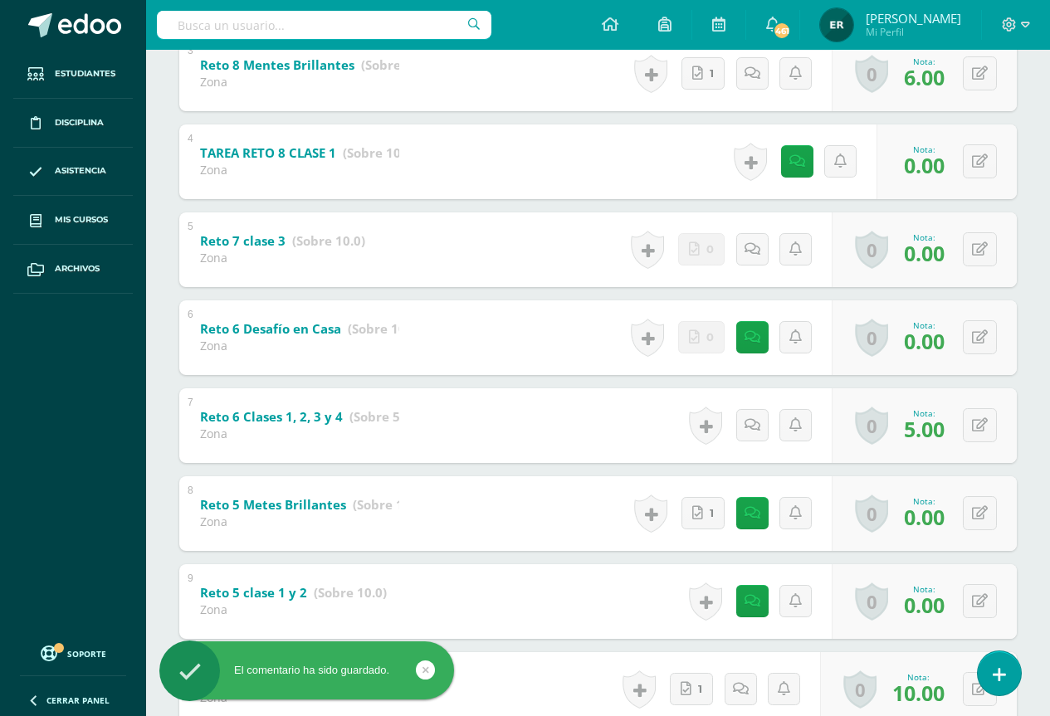
scroll to position [790, 0]
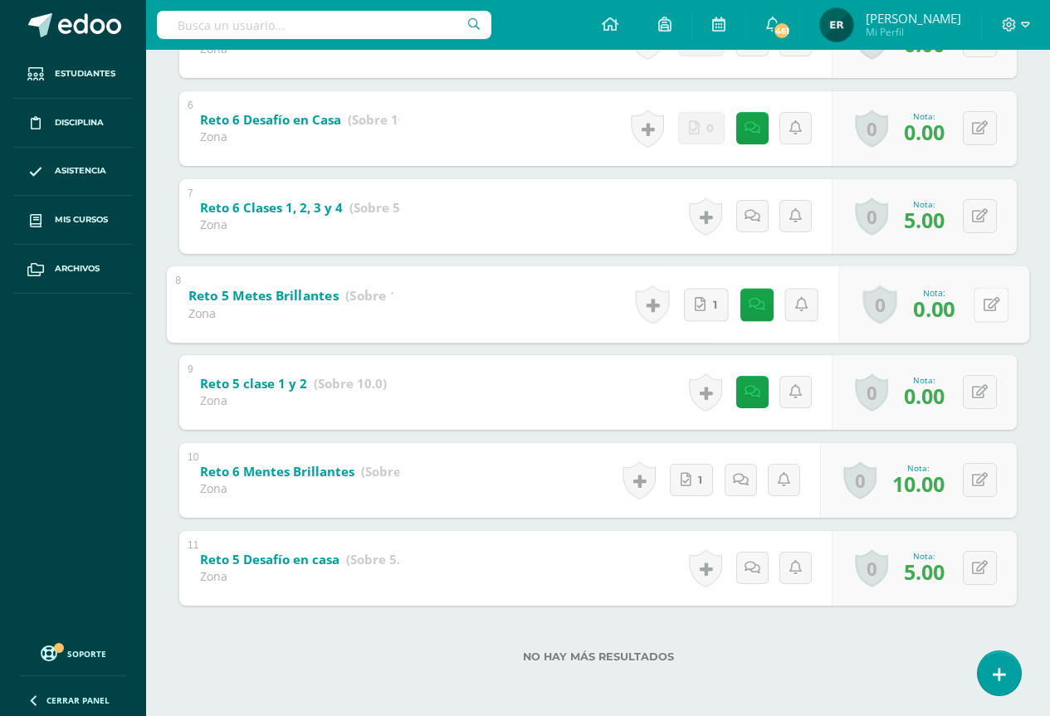
click at [978, 308] on button at bounding box center [990, 304] width 35 height 35
type input "8"
click at [939, 312] on icon at bounding box center [946, 310] width 15 height 14
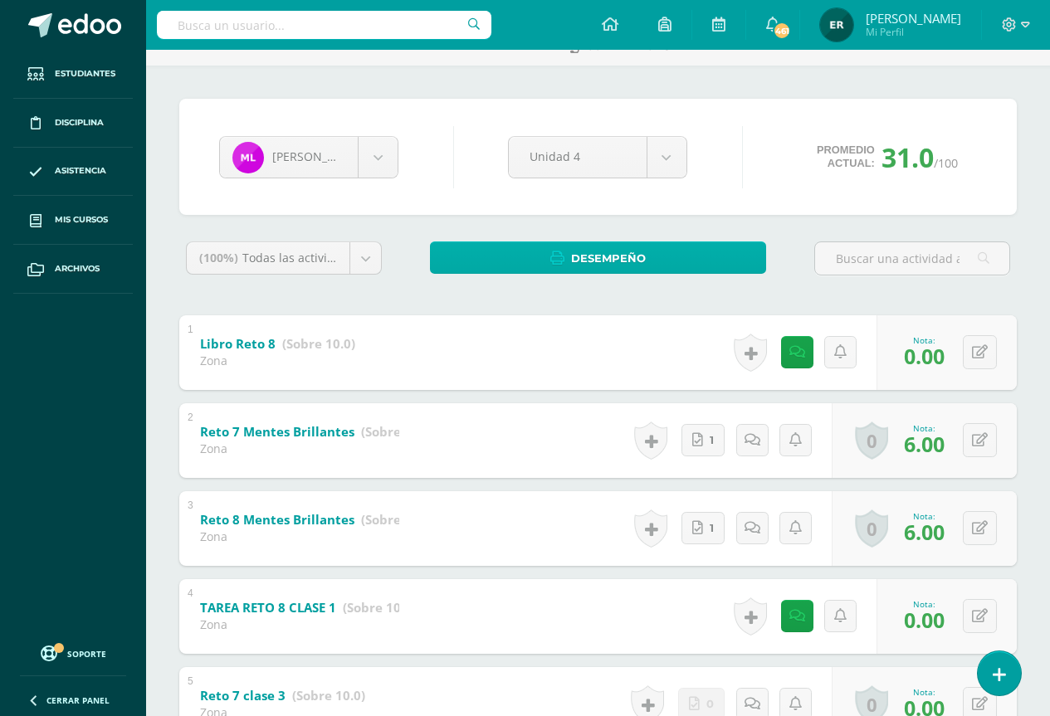
scroll to position [0, 0]
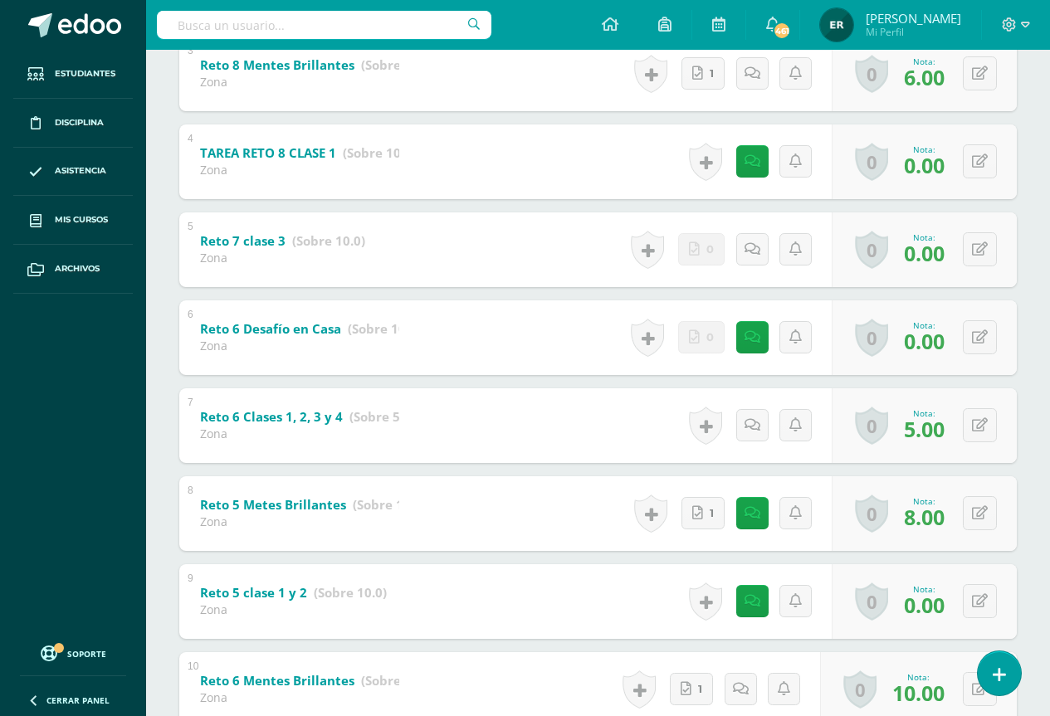
scroll to position [790, 0]
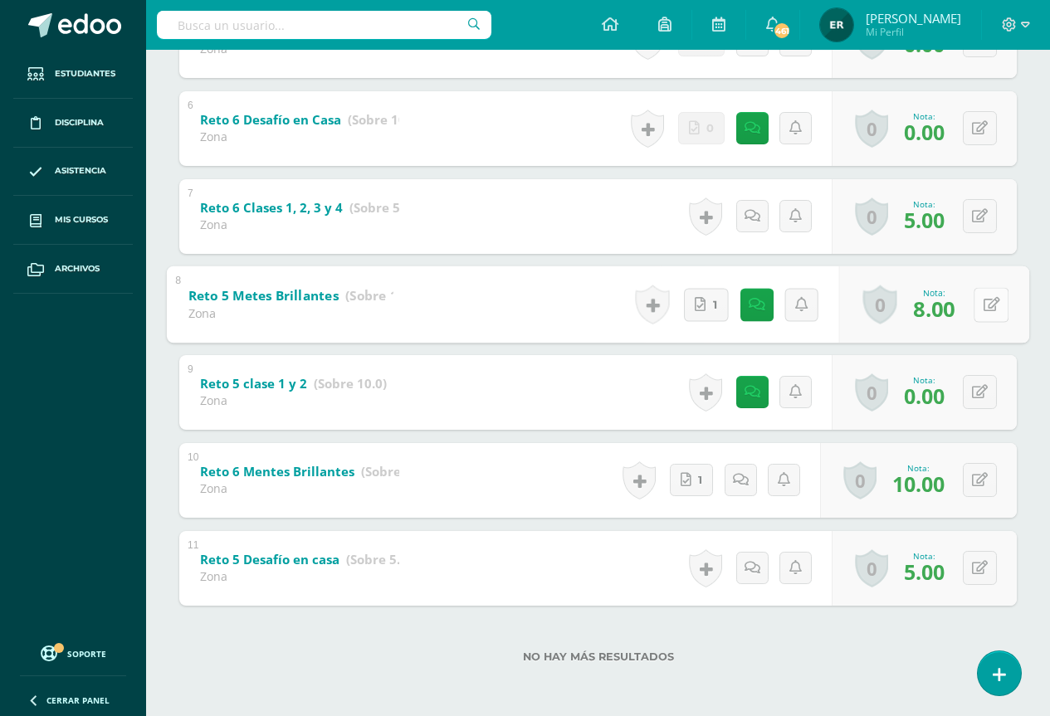
click at [973, 310] on button at bounding box center [990, 304] width 35 height 35
type input "10"
click at [943, 321] on link at bounding box center [946, 309] width 33 height 33
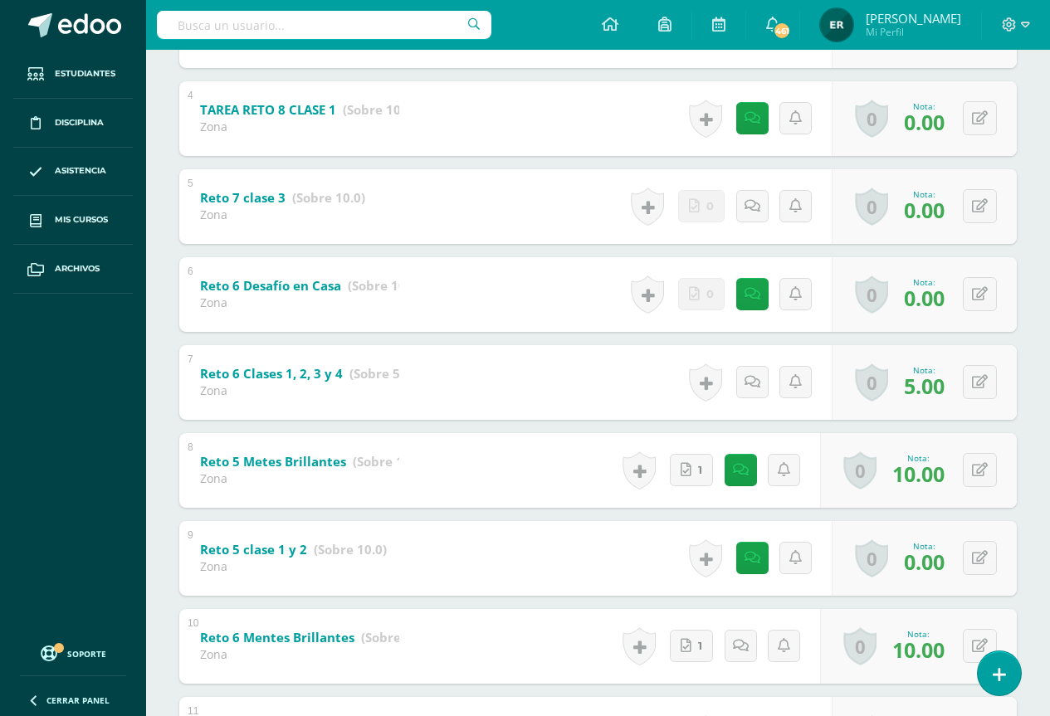
scroll to position [458, 0]
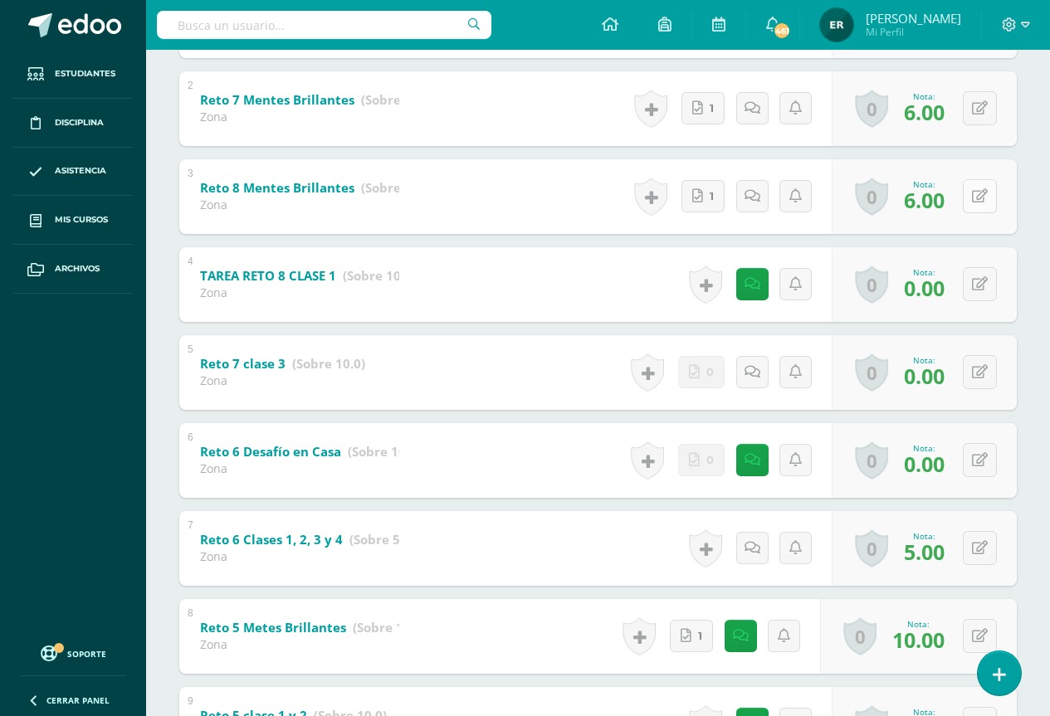
click at [981, 201] on icon at bounding box center [980, 196] width 16 height 14
type input "10"
click at [946, 197] on icon at bounding box center [946, 202] width 15 height 14
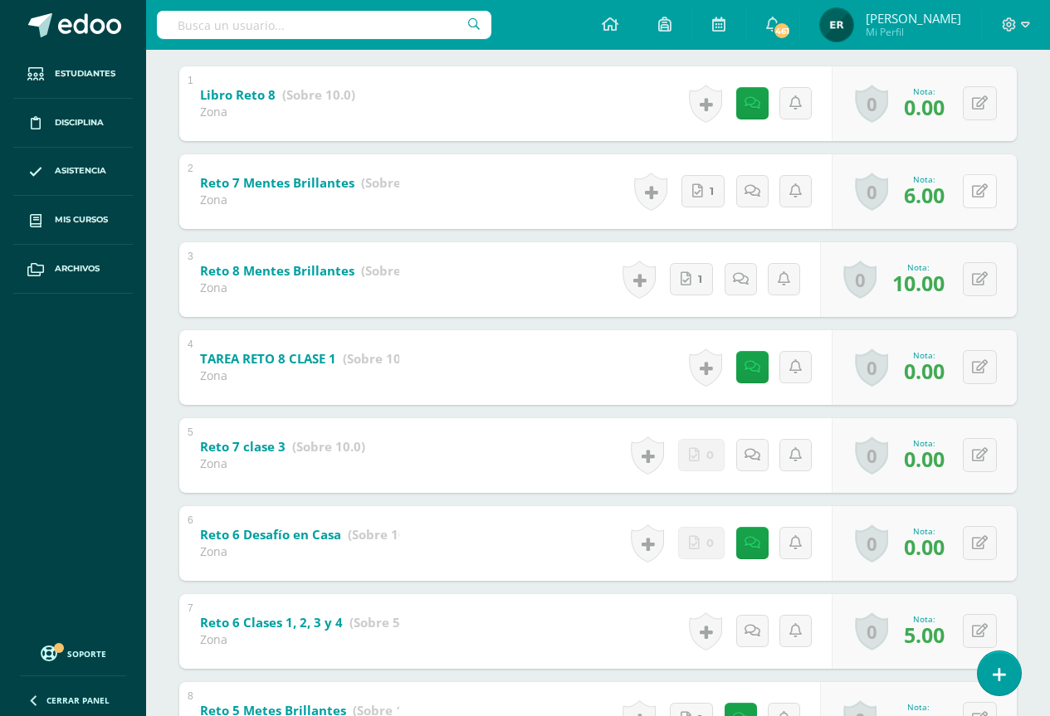
click at [981, 193] on icon at bounding box center [980, 191] width 16 height 14
type input "10"
click at [947, 212] on link at bounding box center [946, 196] width 33 height 33
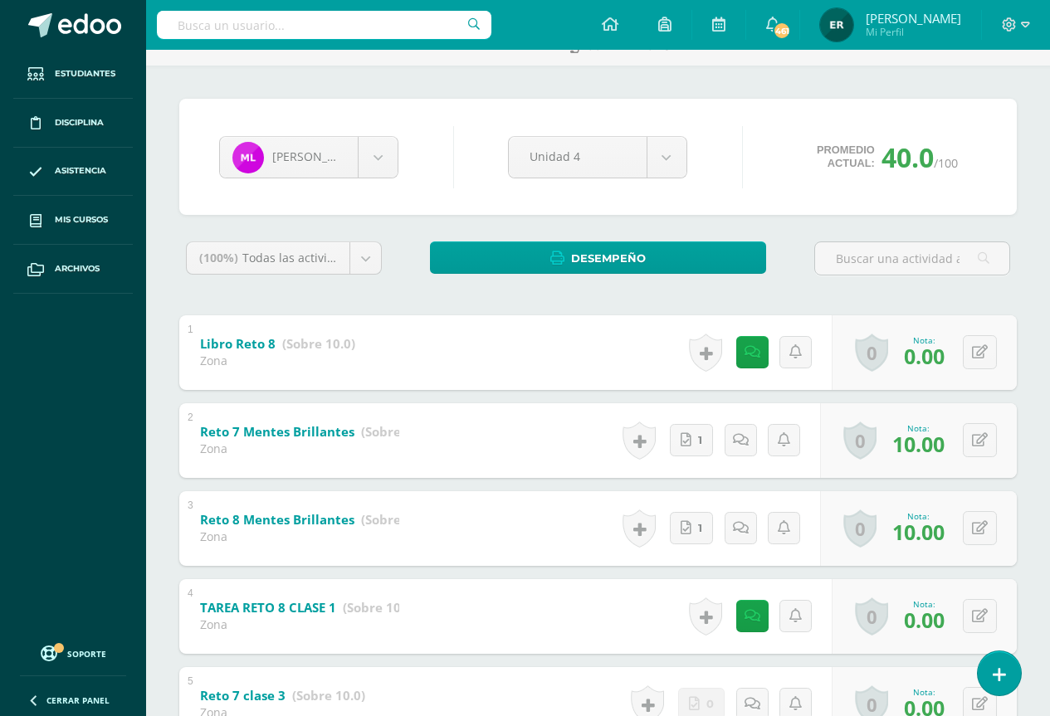
scroll to position [0, 0]
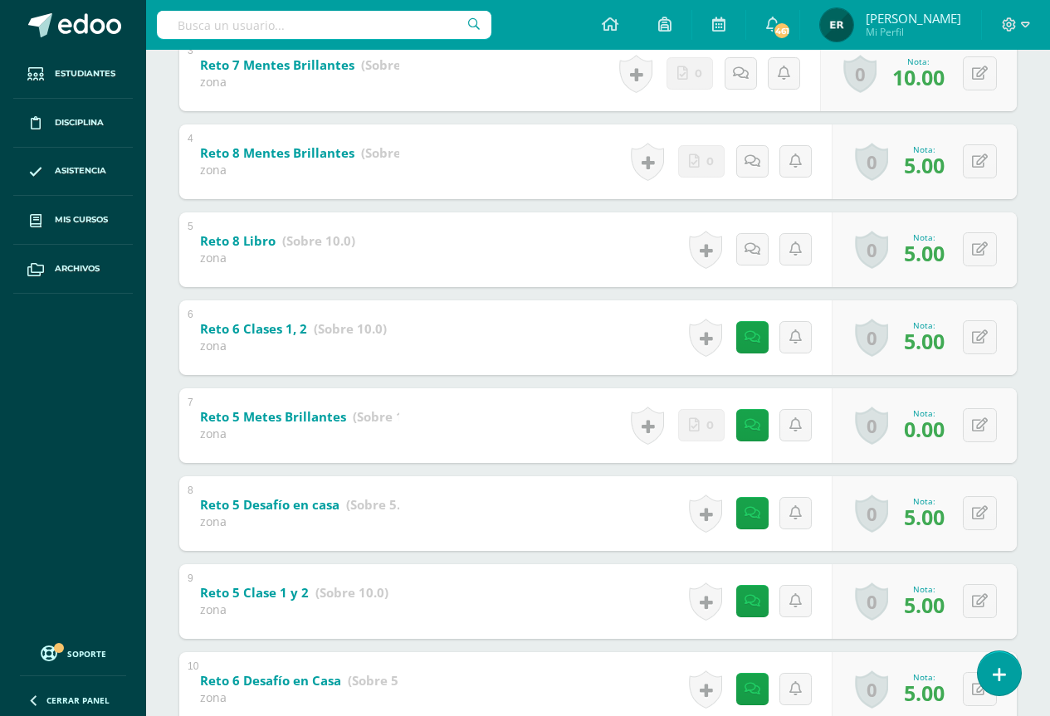
scroll to position [747, 0]
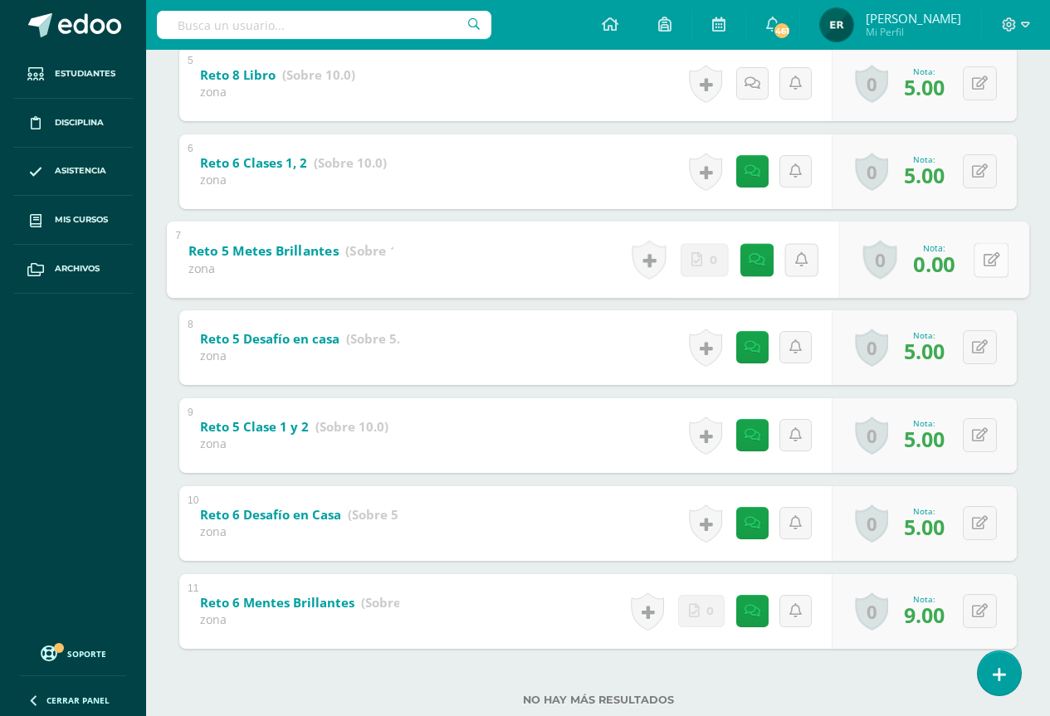
click at [973, 258] on button at bounding box center [990, 259] width 35 height 35
type input "8"
click at [942, 269] on icon at bounding box center [946, 265] width 15 height 14
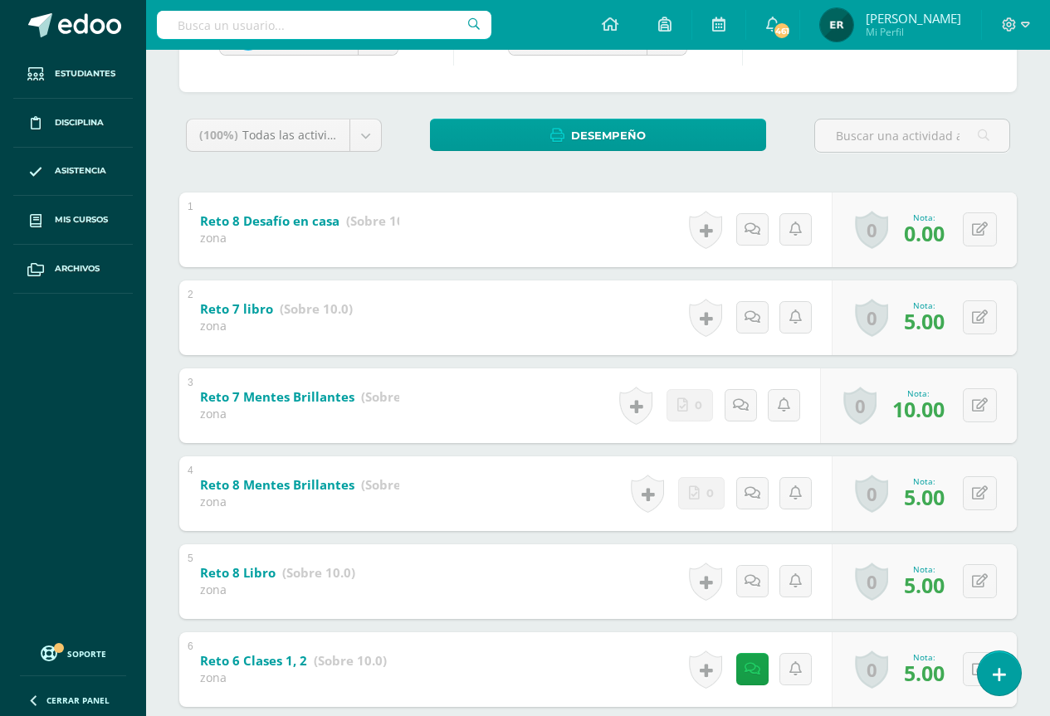
scroll to position [83, 0]
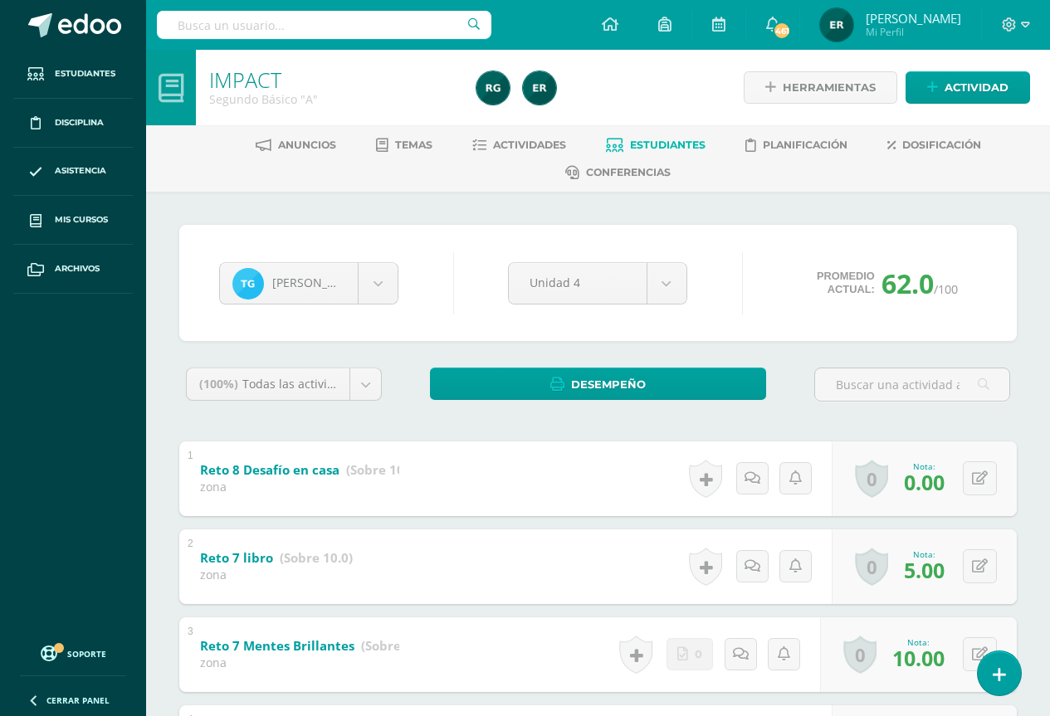
scroll to position [166, 0]
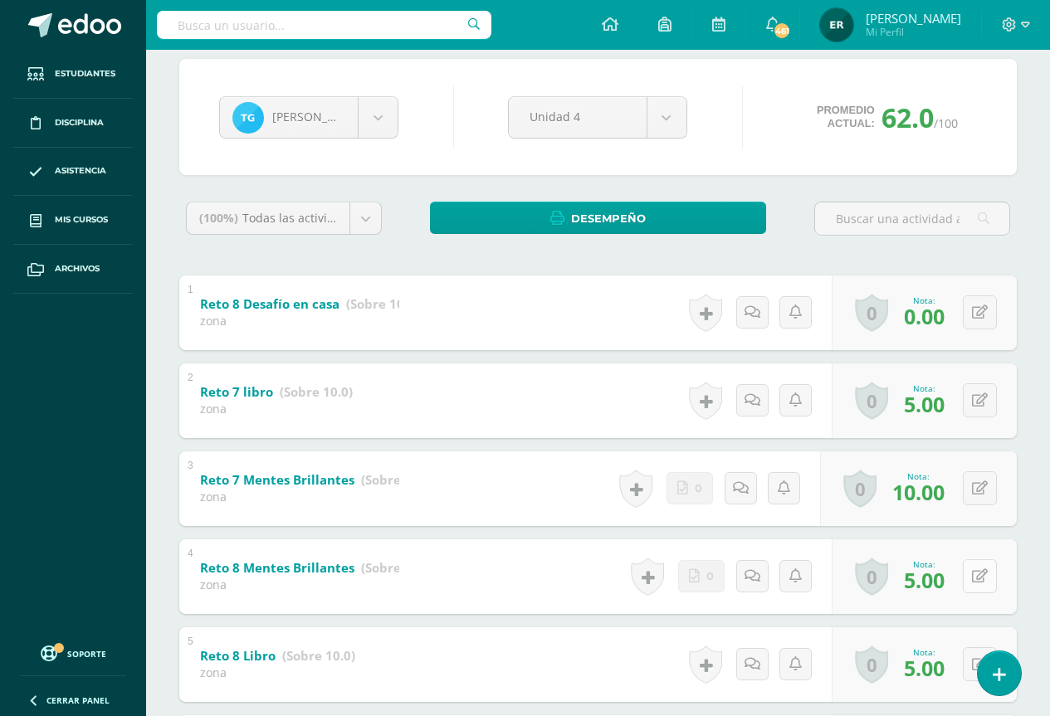
click at [988, 583] on button at bounding box center [980, 576] width 34 height 34
type input "8"
click at [953, 582] on icon at bounding box center [946, 582] width 15 height 14
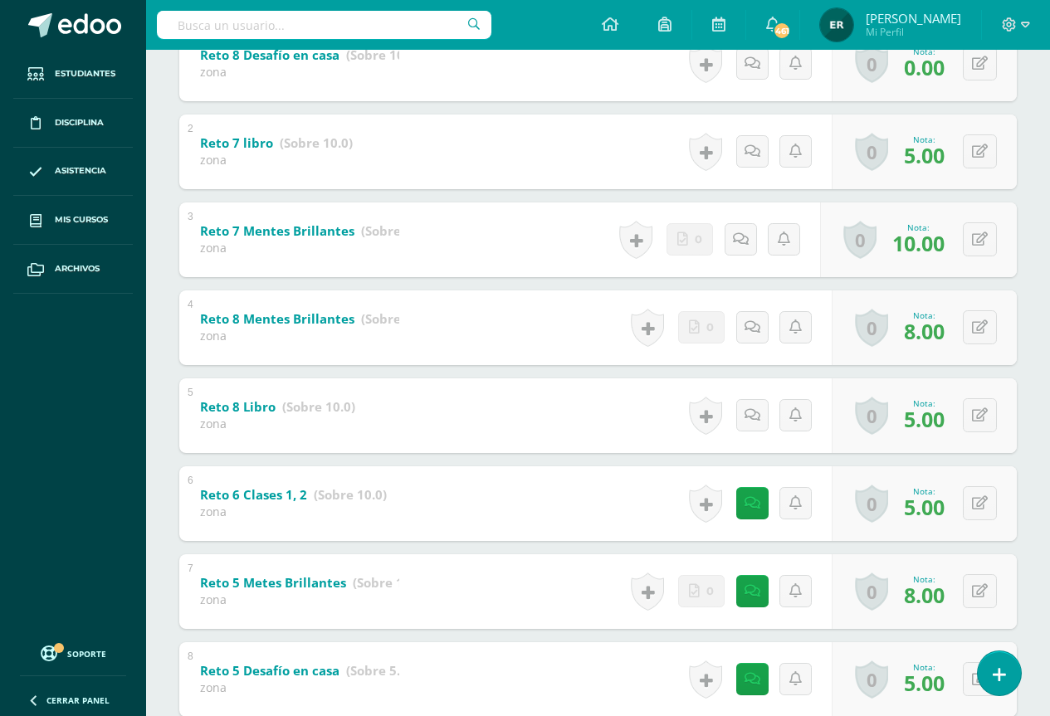
scroll to position [0, 0]
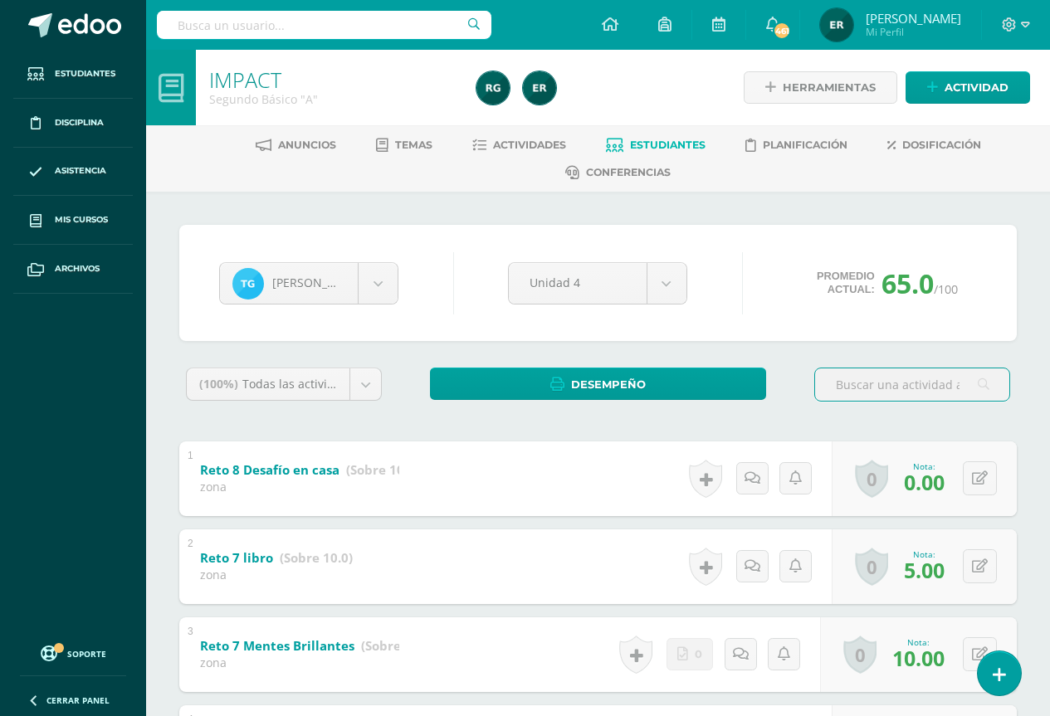
click at [632, 145] on span "Estudiantes" at bounding box center [668, 145] width 76 height 12
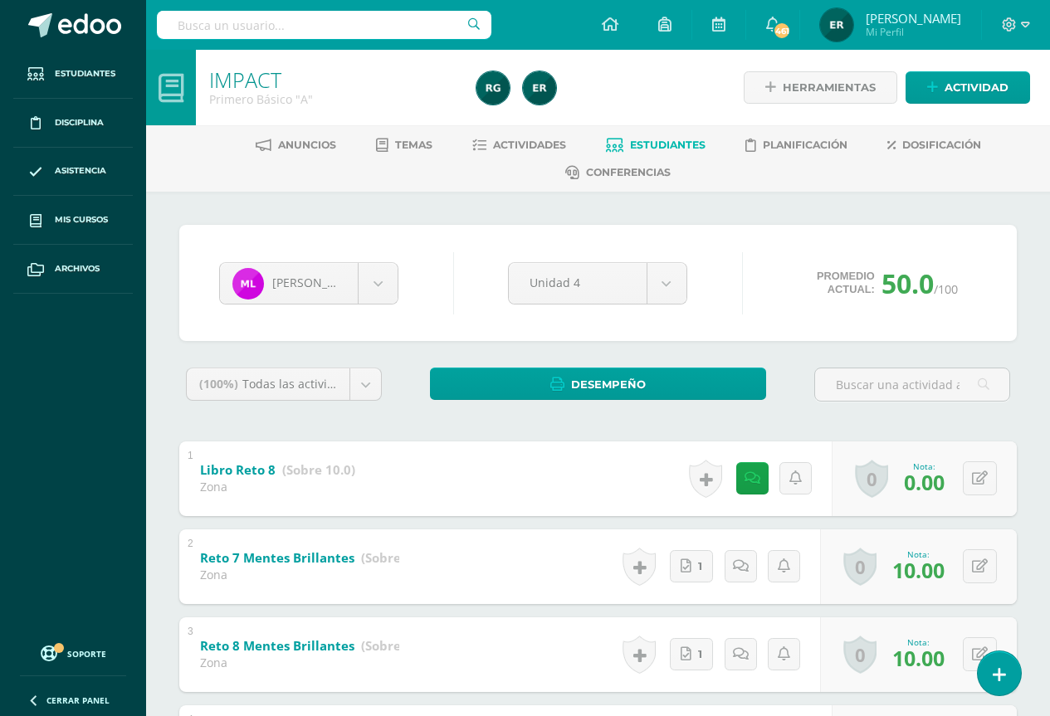
click at [661, 151] on span "Estudiantes" at bounding box center [668, 145] width 76 height 12
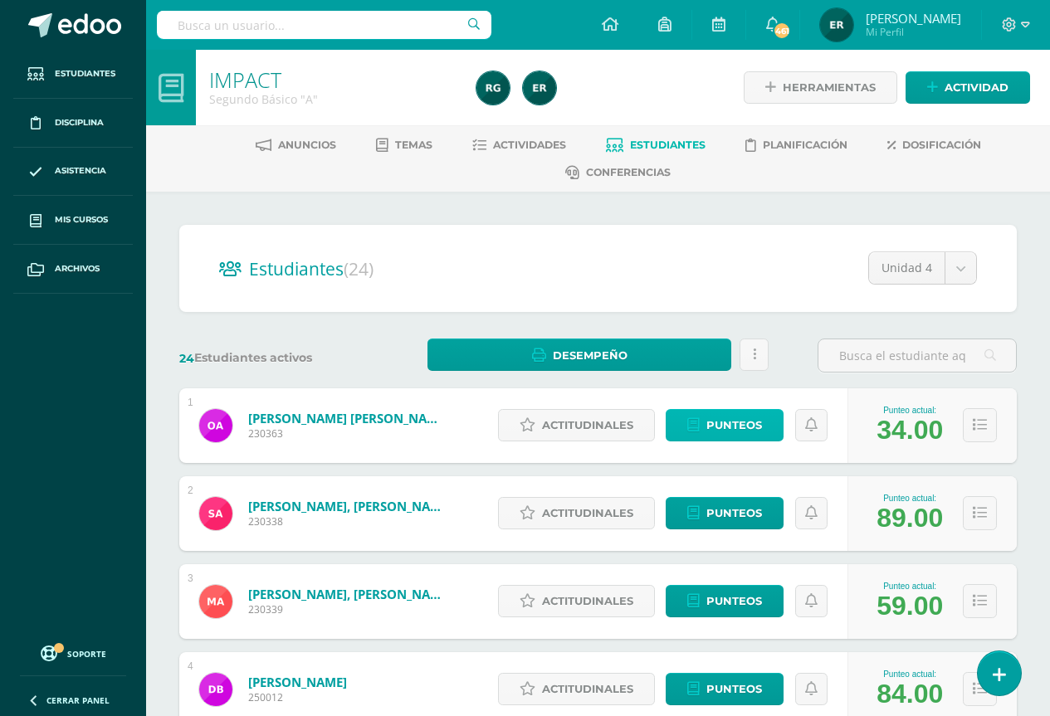
click at [709, 431] on span "Punteos" at bounding box center [734, 425] width 56 height 31
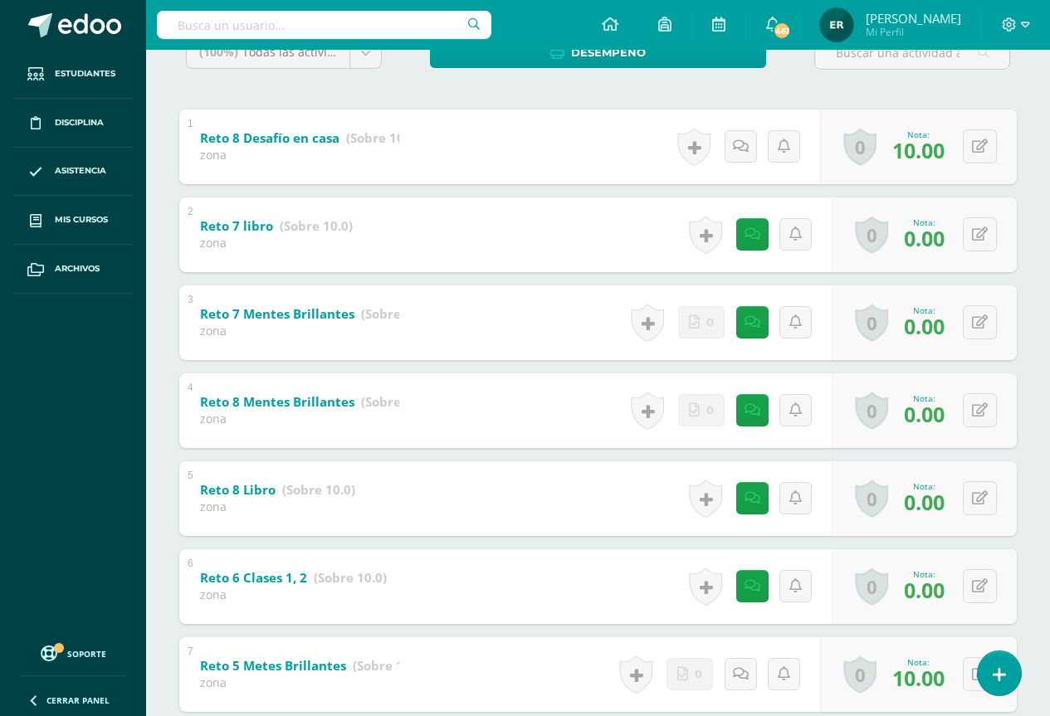
scroll to position [664, 0]
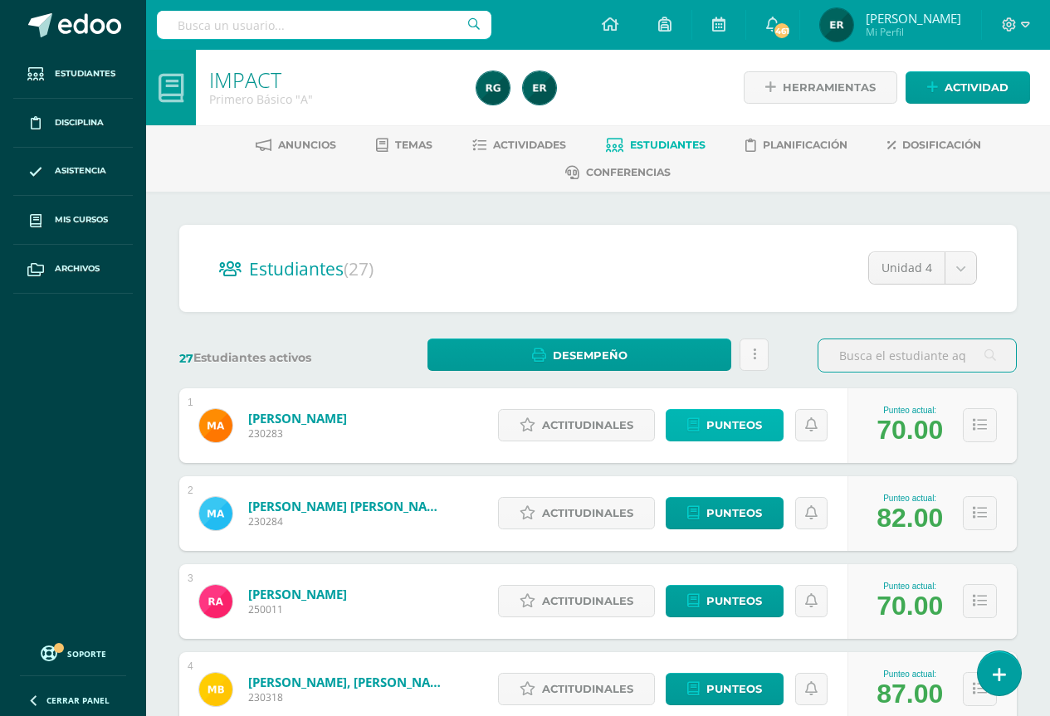
click at [724, 428] on span "Punteos" at bounding box center [734, 425] width 56 height 31
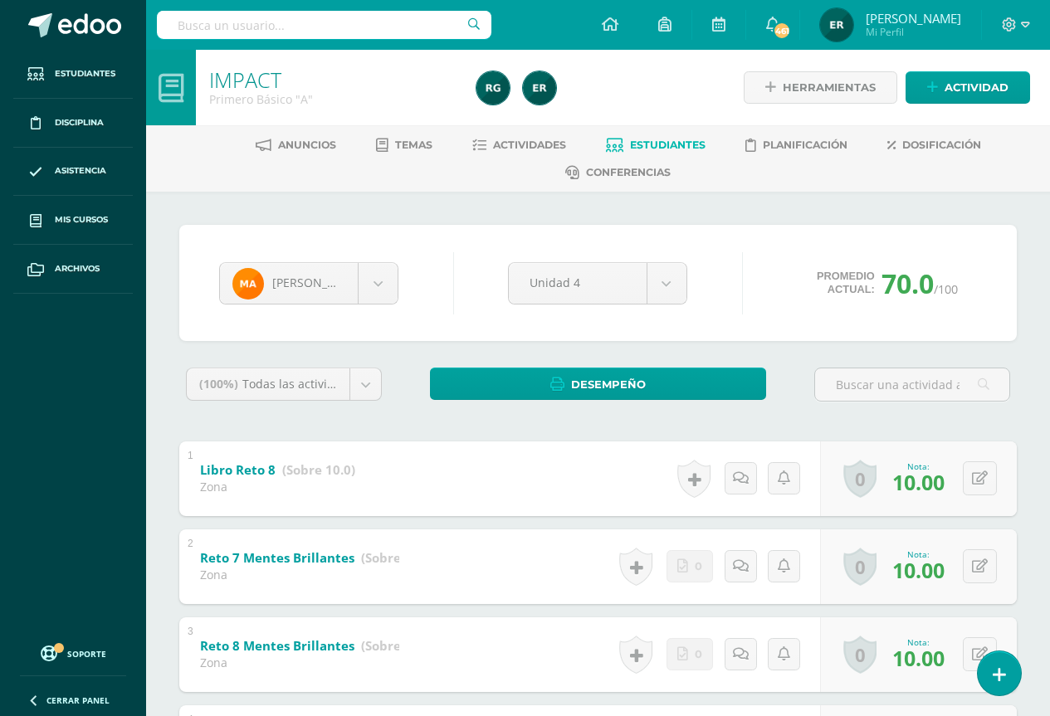
click at [649, 154] on link "Estudiantes" at bounding box center [656, 145] width 100 height 27
click at [650, 150] on span "Estudiantes" at bounding box center [668, 145] width 76 height 12
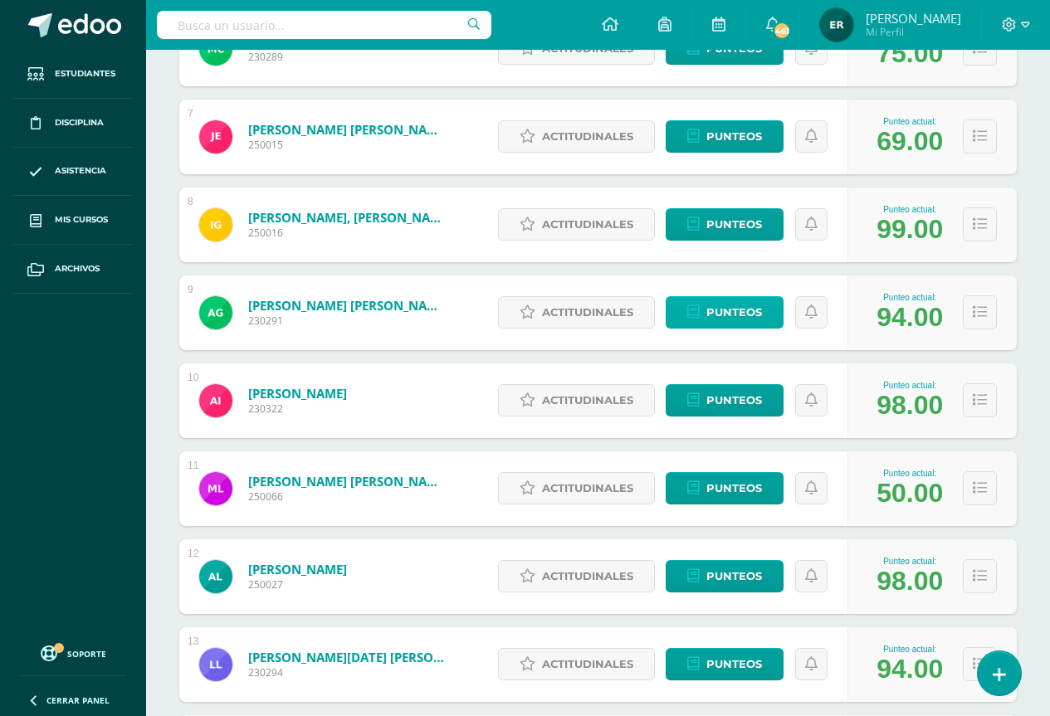
scroll to position [651, 0]
